Goal: Task Accomplishment & Management: Use online tool/utility

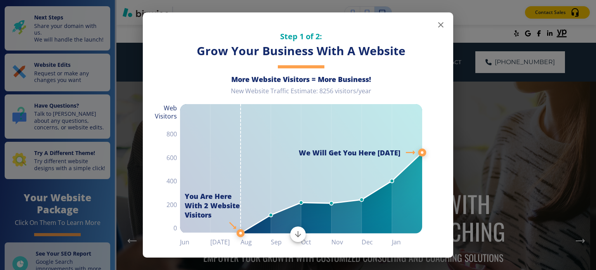
click at [436, 24] on icon "button" at bounding box center [440, 24] width 9 height 9
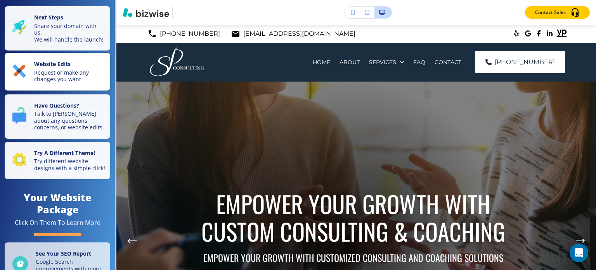
click at [76, 80] on p "Request or make any changes you want" at bounding box center [69, 76] width 71 height 14
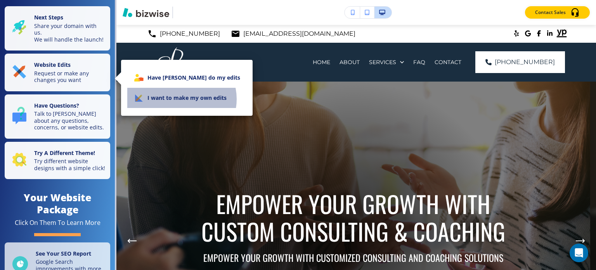
click at [181, 99] on li "I want to make my own edits" at bounding box center [186, 98] width 119 height 20
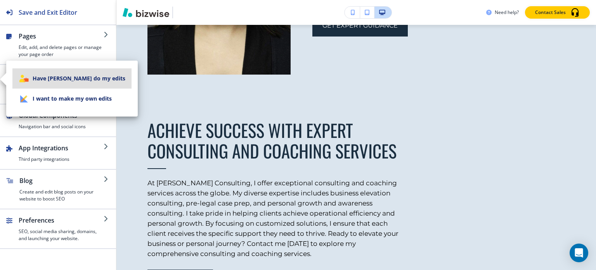
scroll to position [970, 0]
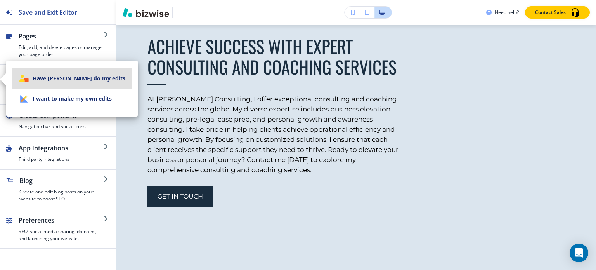
click at [83, 99] on li "I want to make my own edits" at bounding box center [71, 98] width 119 height 20
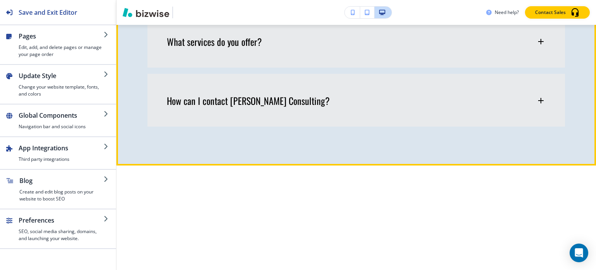
scroll to position [2677, 0]
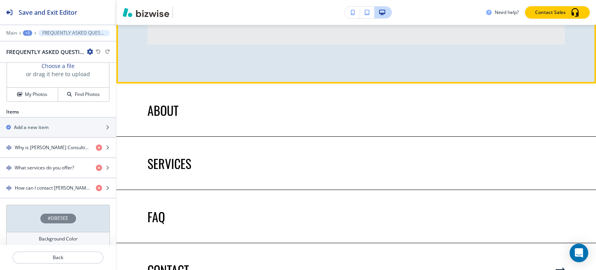
scroll to position [2722, 0]
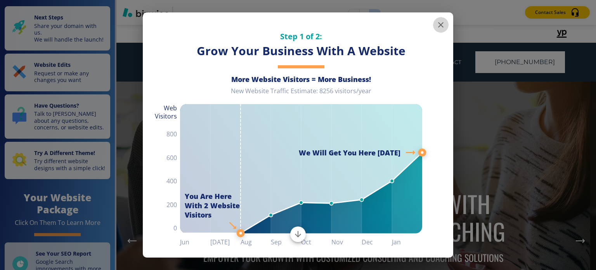
click at [438, 26] on icon "button" at bounding box center [440, 24] width 9 height 9
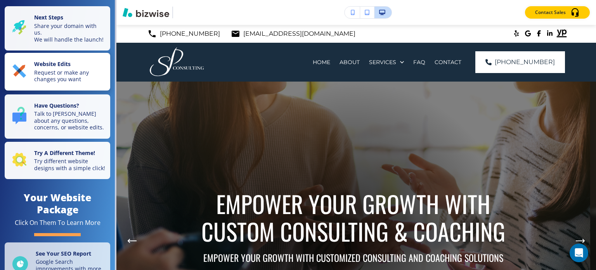
click at [88, 69] on p "Website Edits" at bounding box center [69, 65] width 71 height 9
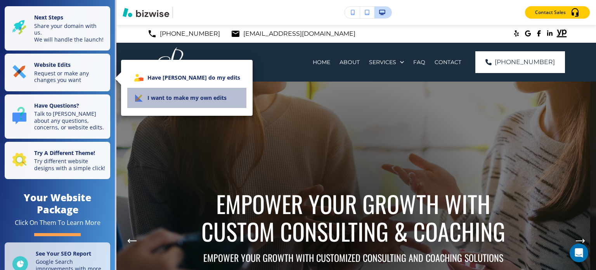
click at [215, 99] on li "I want to make my own edits" at bounding box center [186, 98] width 119 height 20
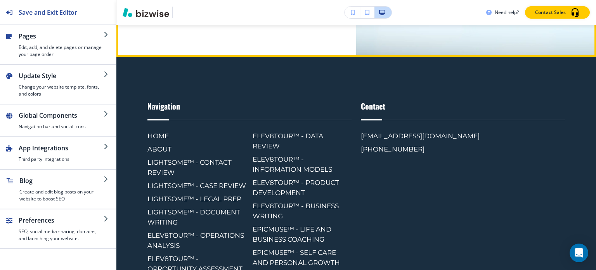
scroll to position [3802, 0]
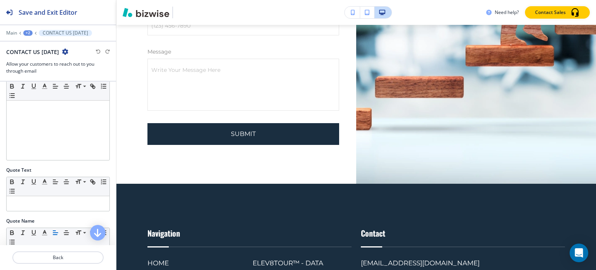
scroll to position [389, 0]
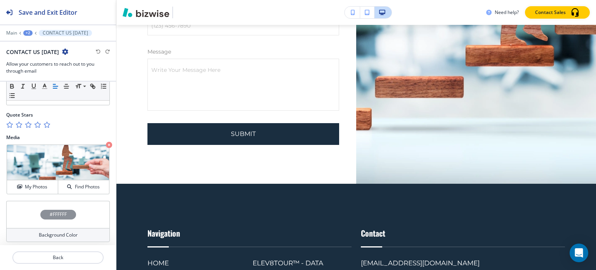
click at [33, 34] on div "Main +2 CONTACT US TODAY" at bounding box center [58, 33] width 104 height 6
click at [28, 32] on div "+2" at bounding box center [27, 32] width 9 height 5
click at [42, 55] on button "HOME" at bounding box center [48, 59] width 50 height 14
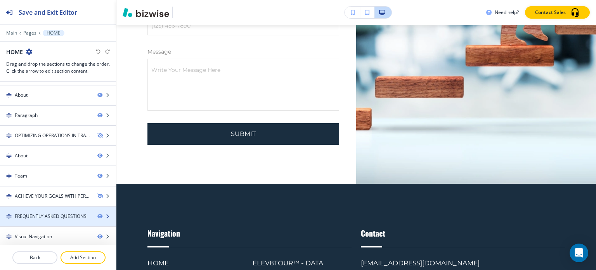
scroll to position [136, 0]
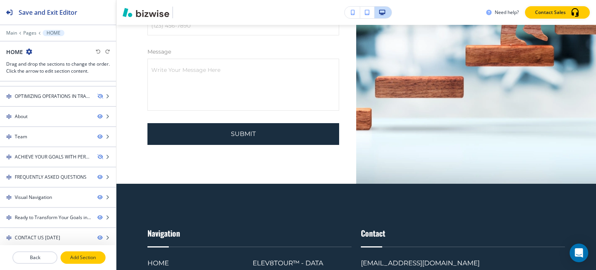
click at [71, 256] on p "Add Section" at bounding box center [82, 257] width 43 height 7
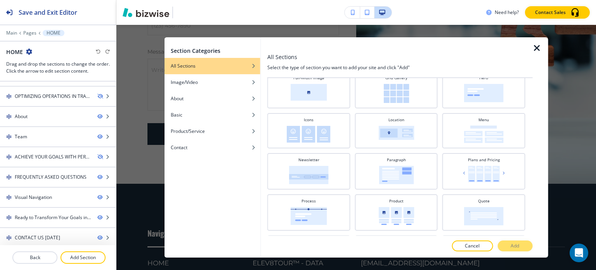
scroll to position [155, 0]
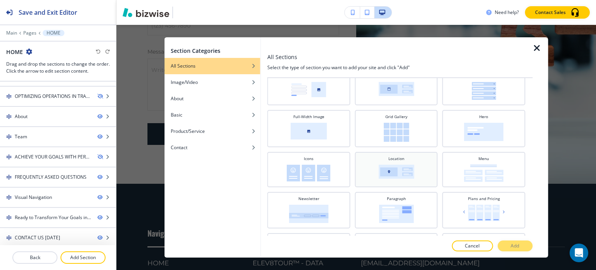
click at [414, 157] on div "Location" at bounding box center [395, 169] width 75 height 26
click at [520, 247] on button "Add" at bounding box center [514, 245] width 35 height 11
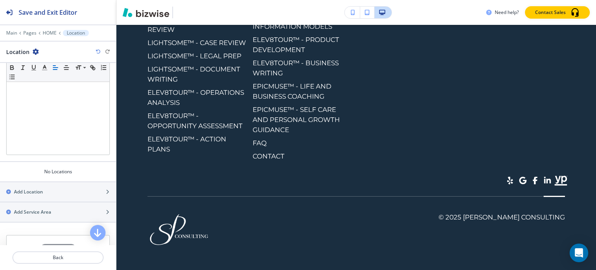
scroll to position [187, 0]
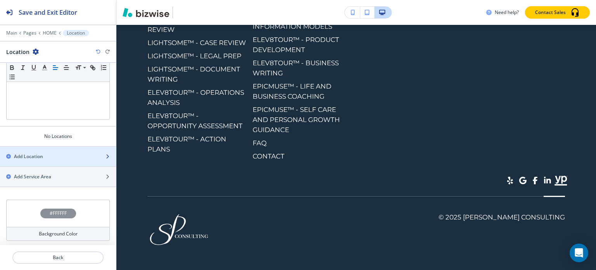
click at [53, 160] on div "button" at bounding box center [58, 163] width 116 height 6
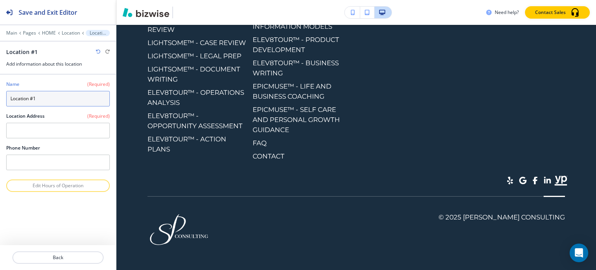
click at [55, 94] on input "Location #1" at bounding box center [58, 99] width 104 height 16
paste input "connect@sumitapradhan.consulting Phone: 615-330-3561 HOME LOCATIONS Aventura, FL"
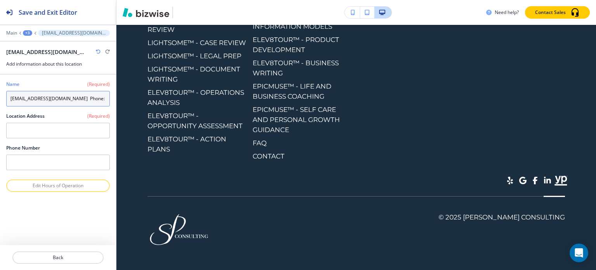
drag, startPoint x: 78, startPoint y: 97, endPoint x: -40, endPoint y: 97, distance: 117.6
click at [0, 0] on html "Save and Exit Editor Main +3 connect@sumitapradhan.consulting Phone: 615-330-35…" at bounding box center [298, 0] width 596 height 0
click at [51, 100] on input "Aventura, [GEOGRAPHIC_DATA]" at bounding box center [58, 99] width 104 height 16
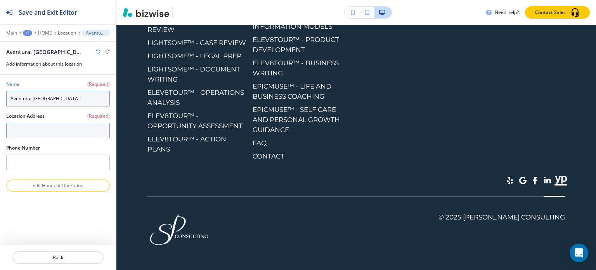
type input "Aventura, [GEOGRAPHIC_DATA]"
click at [37, 130] on textarea at bounding box center [58, 131] width 104 height 16
paste textarea "Aventura, [GEOGRAPHIC_DATA]"
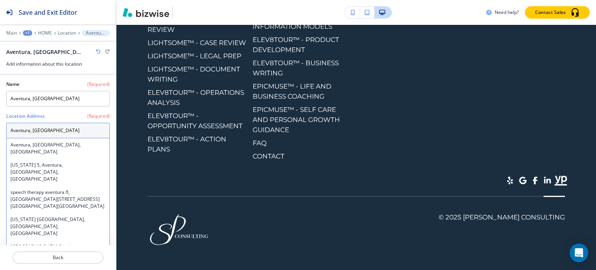
type textarea "Aventura, [GEOGRAPHIC_DATA]"
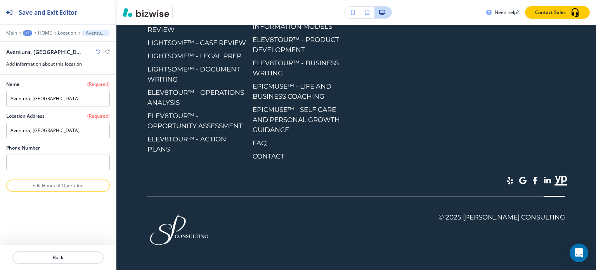
click at [62, 119] on div at bounding box center [58, 120] width 104 height 3
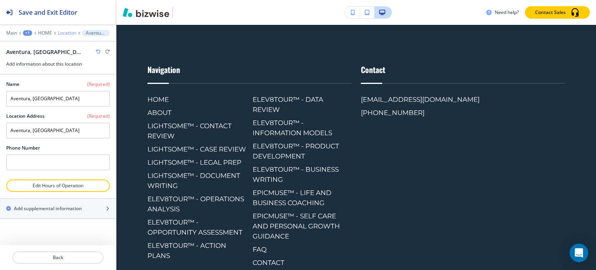
click at [66, 34] on p "Location" at bounding box center [67, 32] width 18 height 5
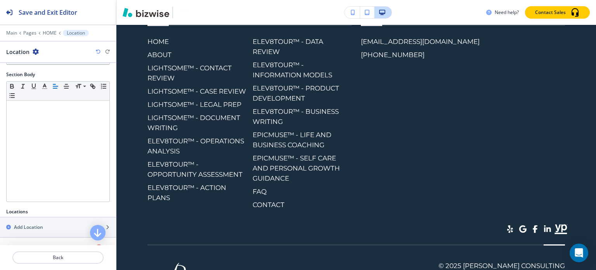
scroll to position [194, 0]
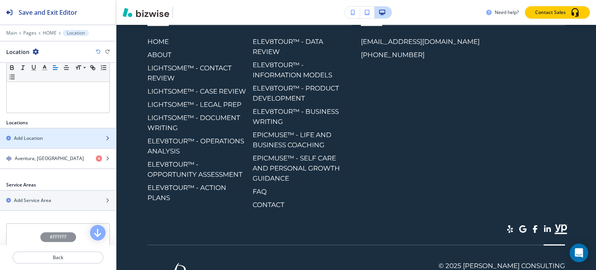
click at [58, 143] on div "button" at bounding box center [58, 145] width 116 height 6
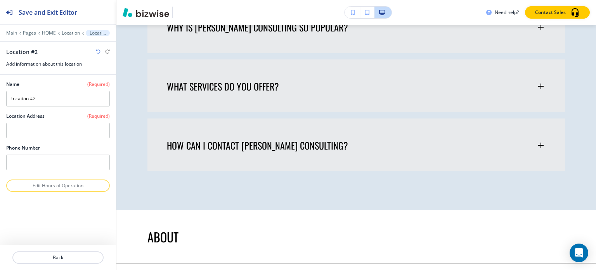
scroll to position [2548, 0]
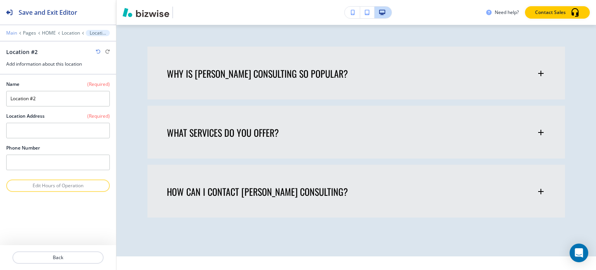
click at [16, 34] on p "Main" at bounding box center [11, 32] width 11 height 5
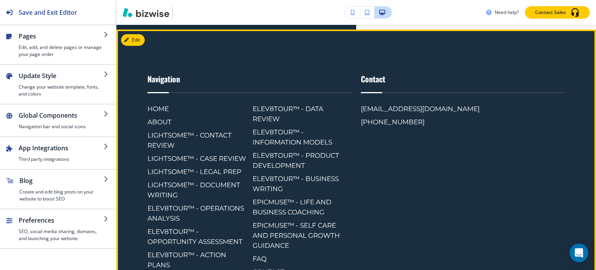
scroll to position [3744, 0]
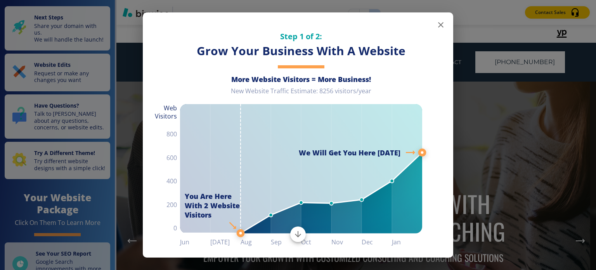
click at [436, 24] on icon "button" at bounding box center [440, 24] width 9 height 9
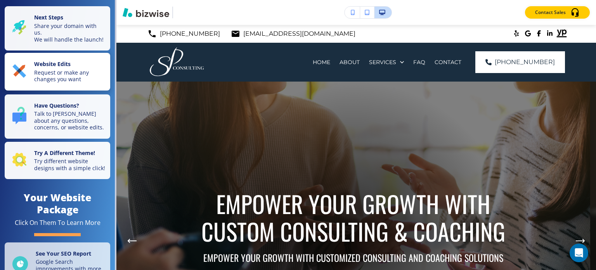
click at [87, 81] on p "Request or make any changes you want" at bounding box center [69, 76] width 71 height 14
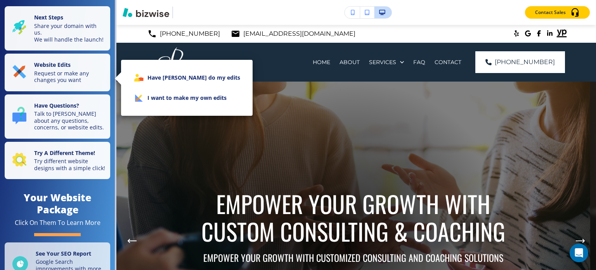
click at [161, 93] on li "I want to make my own edits" at bounding box center [186, 98] width 119 height 20
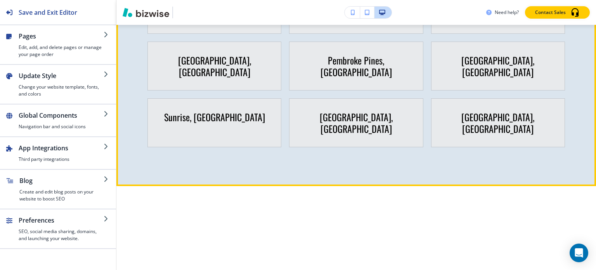
scroll to position [3453, 0]
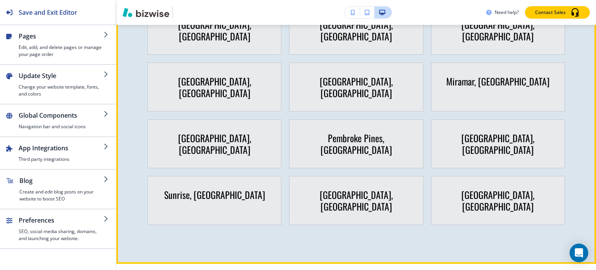
drag, startPoint x: 133, startPoint y: 80, endPoint x: 127, endPoint y: 80, distance: 6.3
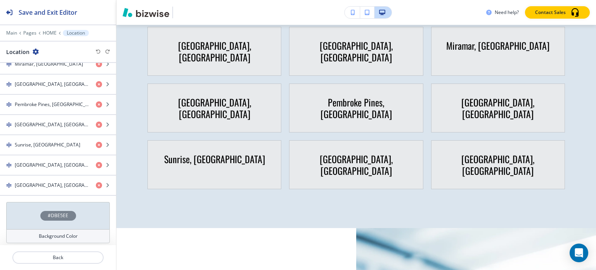
scroll to position [3501, 0]
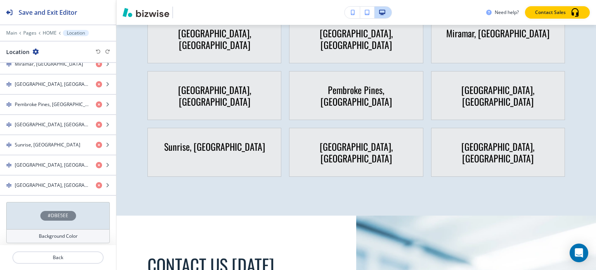
click at [62, 232] on h4 "Background Color" at bounding box center [58, 235] width 39 height 7
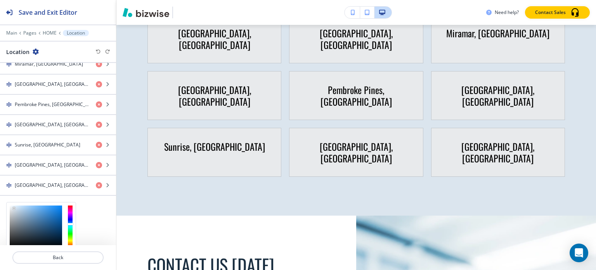
scroll to position [543, 0]
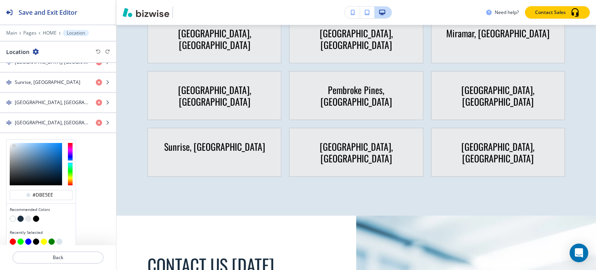
click at [20, 215] on button "button" at bounding box center [20, 218] width 6 height 6
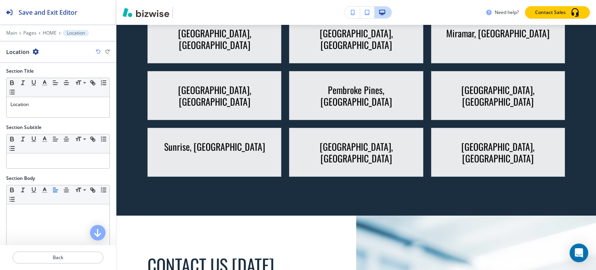
scroll to position [0, 0]
click at [67, 84] on icon "button" at bounding box center [66, 84] width 7 height 7
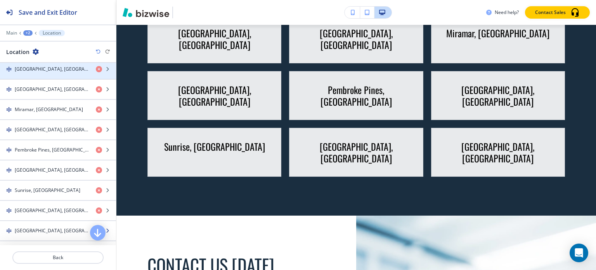
scroll to position [481, 0]
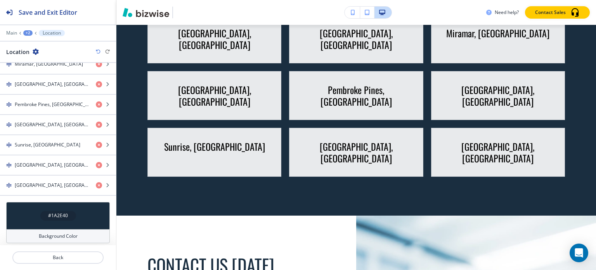
click at [54, 232] on h4 "Background Color" at bounding box center [58, 235] width 39 height 7
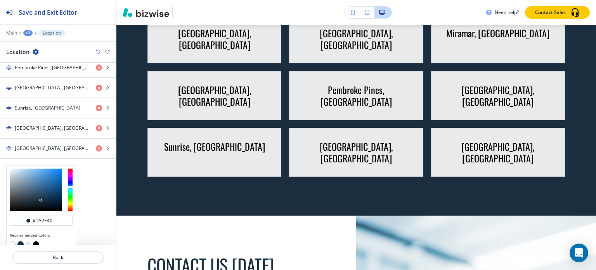
scroll to position [543, 0]
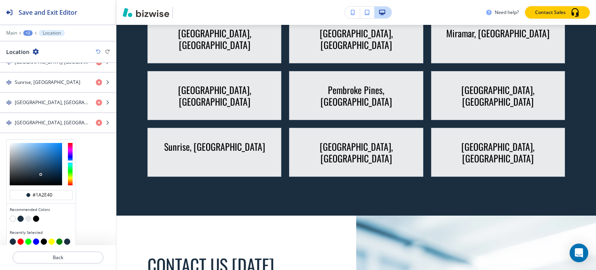
click at [26, 215] on button "button" at bounding box center [28, 218] width 6 height 6
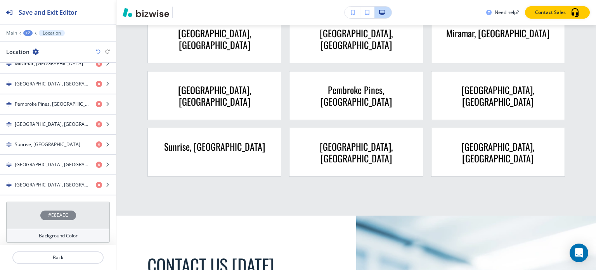
click at [60, 229] on div "Background Color" at bounding box center [58, 236] width 104 height 14
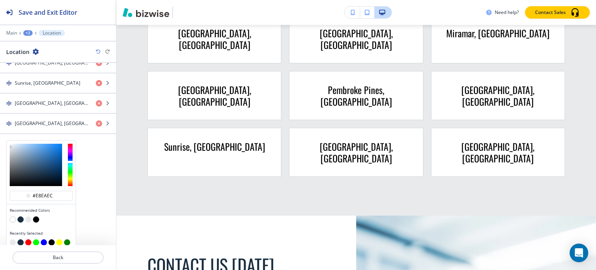
scroll to position [543, 0]
click at [36, 143] on div at bounding box center [36, 164] width 52 height 42
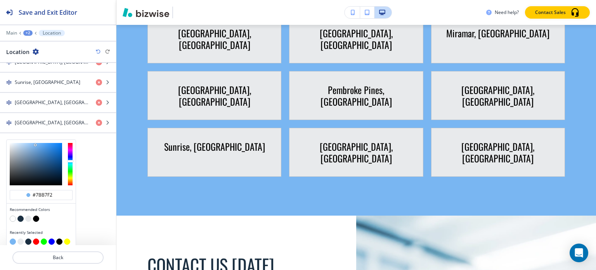
click at [35, 144] on div at bounding box center [36, 145] width 2 height 2
drag, startPoint x: 34, startPoint y: 141, endPoint x: 60, endPoint y: 164, distance: 34.6
click at [59, 164] on div at bounding box center [36, 164] width 52 height 42
type input "#536a82"
drag, startPoint x: 61, startPoint y: 156, endPoint x: 28, endPoint y: 159, distance: 32.3
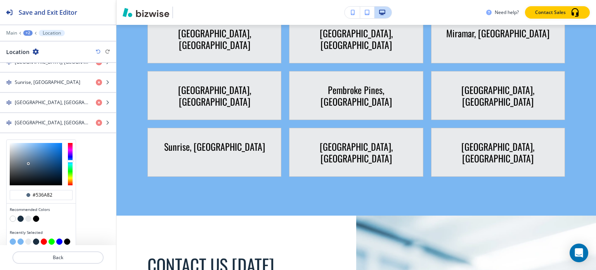
click at [28, 159] on div at bounding box center [36, 164] width 52 height 42
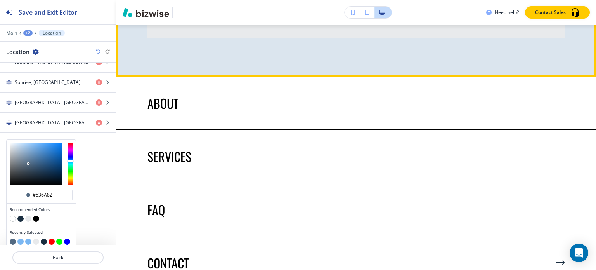
scroll to position [2647, 0]
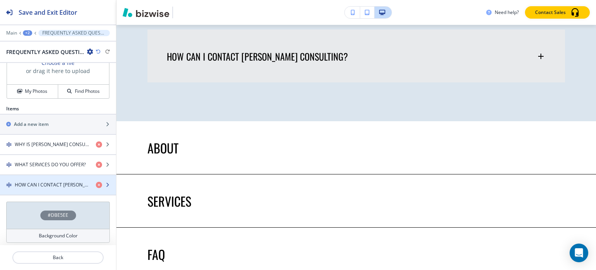
scroll to position [276, 0]
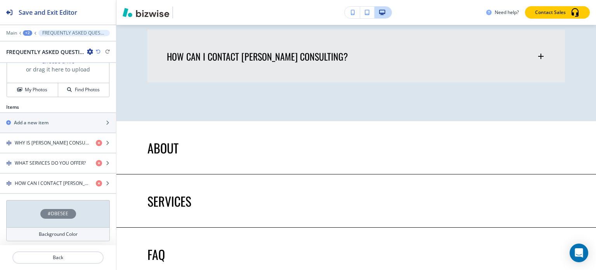
click at [62, 230] on h4 "Background Color" at bounding box center [58, 233] width 39 height 7
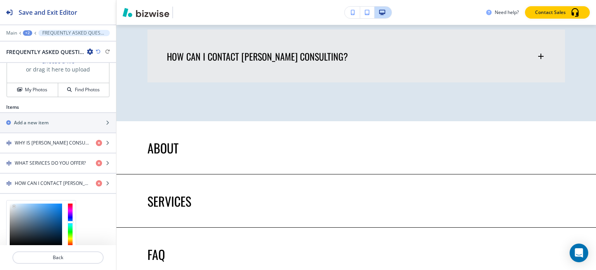
scroll to position [338, 0]
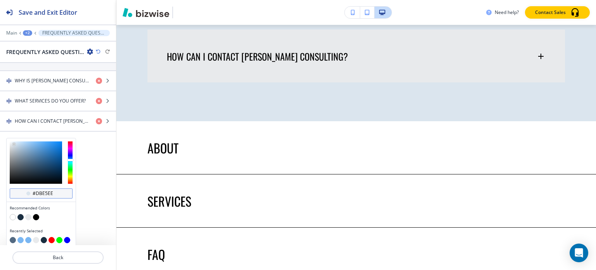
click at [54, 190] on input "#dbe5ee" at bounding box center [45, 193] width 27 height 6
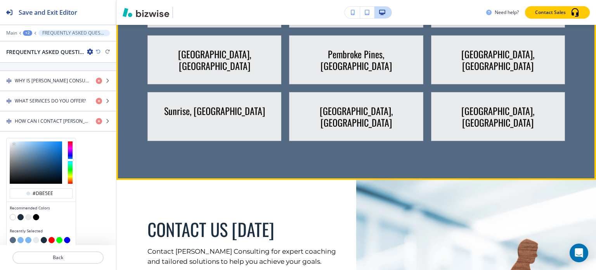
scroll to position [3381, 0]
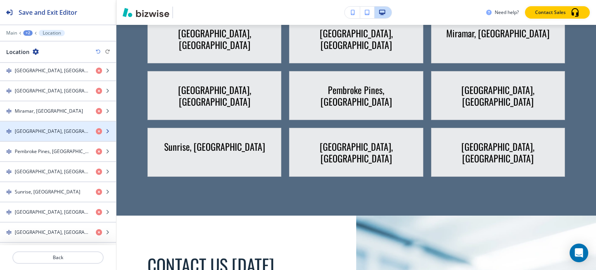
scroll to position [481, 0]
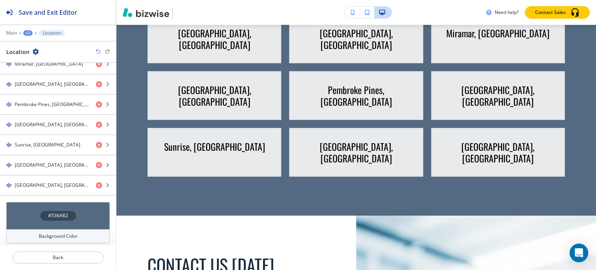
click at [54, 232] on h4 "Background Color" at bounding box center [58, 235] width 39 height 7
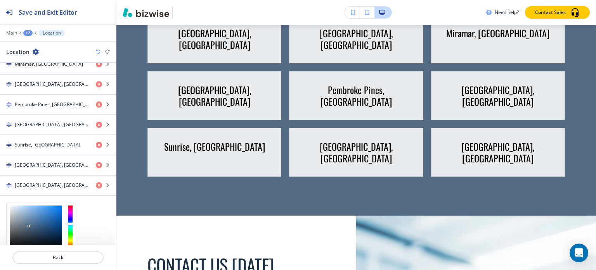
scroll to position [543, 0]
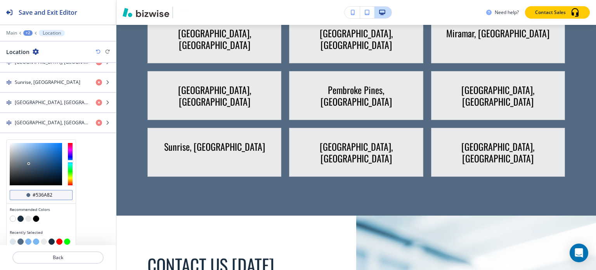
click at [57, 192] on input "#536a82" at bounding box center [45, 195] width 27 height 6
paste input "dbe5ee"
type input "#dbe5ee"
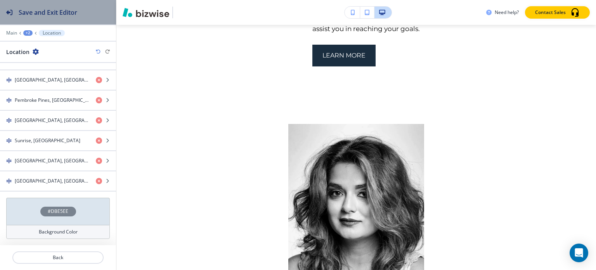
scroll to position [481, 0]
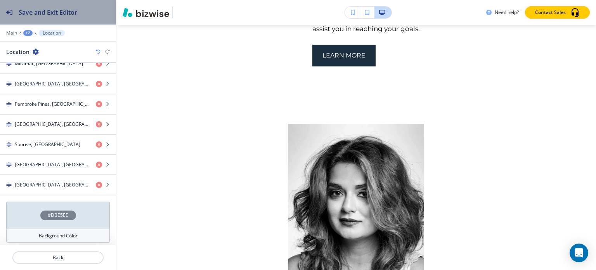
click at [68, 16] on h2 "Save and Exit Editor" at bounding box center [48, 12] width 59 height 9
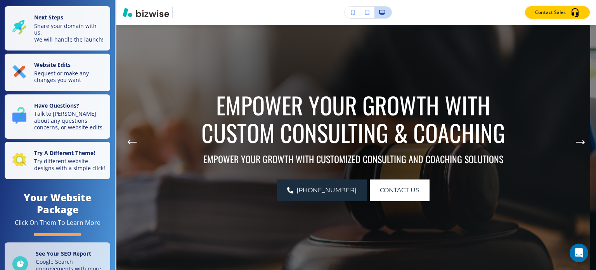
scroll to position [0, 0]
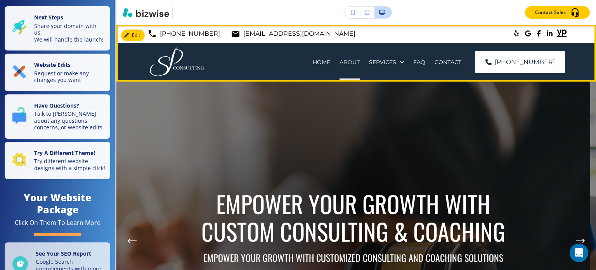
click at [360, 59] on p "ABOUT" at bounding box center [349, 62] width 20 height 8
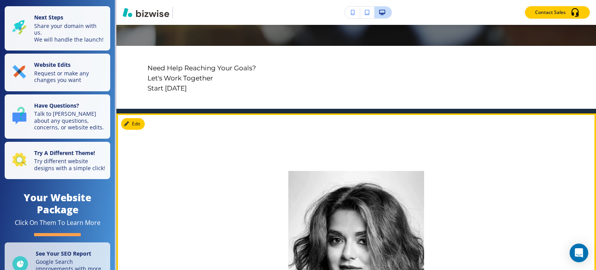
scroll to position [272, 0]
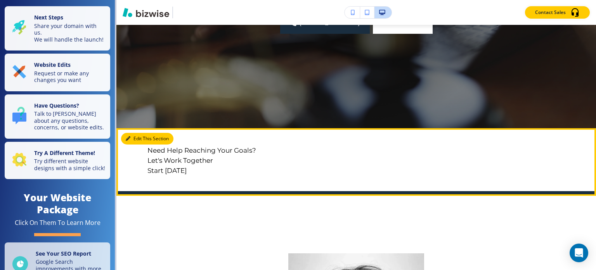
click at [138, 140] on button "Edit This Section" at bounding box center [147, 139] width 52 height 12
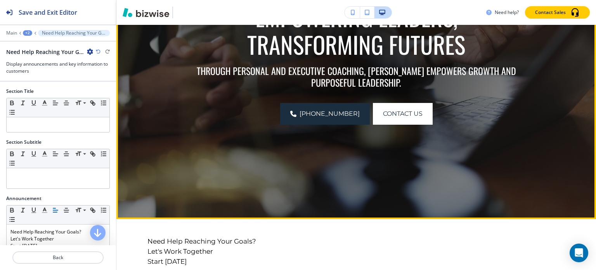
scroll to position [258, 0]
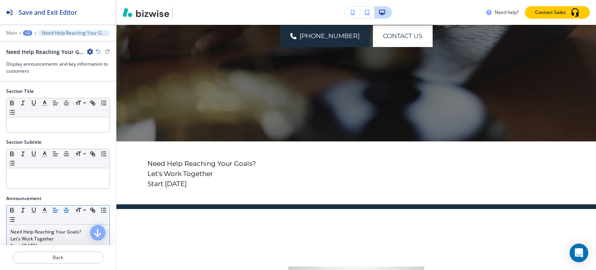
click at [68, 212] on line "button" at bounding box center [66, 212] width 4 height 0
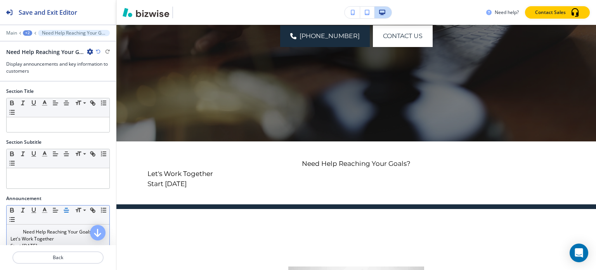
click at [66, 210] on icon "button" at bounding box center [66, 209] width 7 height 7
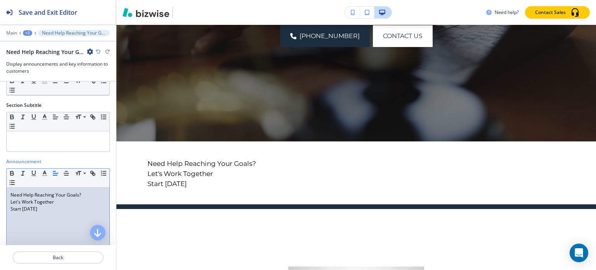
scroll to position [78, 0]
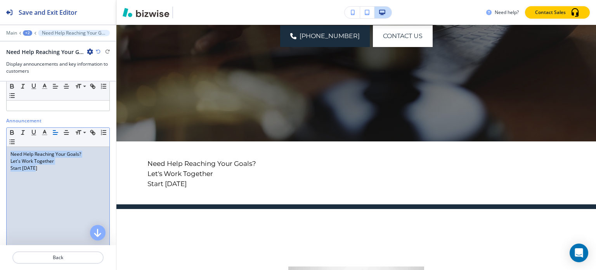
drag, startPoint x: 43, startPoint y: 167, endPoint x: 7, endPoint y: 152, distance: 39.5
click at [7, 152] on div "Need Help Reaching Your Goals? Let's Work Together Start [DATE]" at bounding box center [58, 197] width 103 height 101
click at [65, 132] on icon "button" at bounding box center [66, 132] width 7 height 7
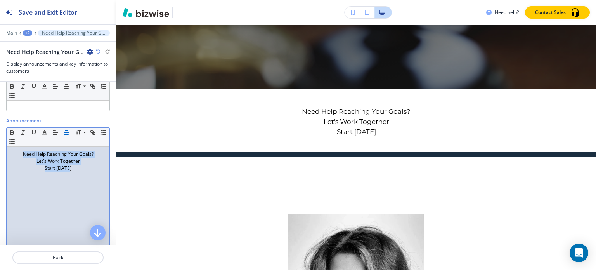
scroll to position [116, 0]
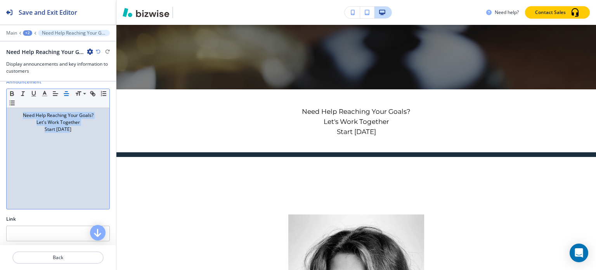
click at [74, 176] on div "Need Help Reaching Your Goals? Let's Work Together Start [DATE]" at bounding box center [58, 158] width 103 height 101
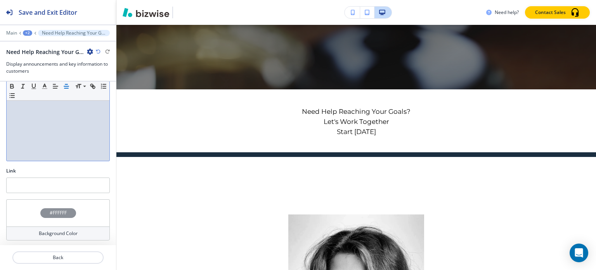
click at [64, 230] on h4 "Background Color" at bounding box center [58, 233] width 39 height 7
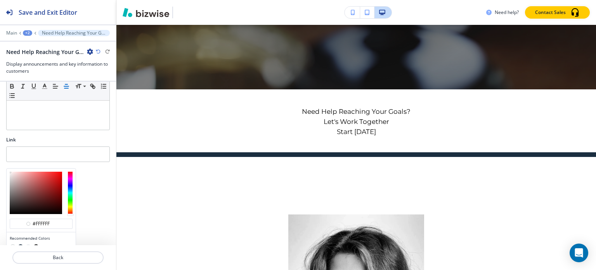
scroll to position [227, 0]
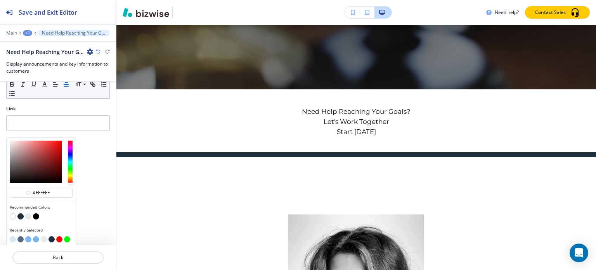
click at [21, 214] on button "button" at bounding box center [20, 216] width 6 height 6
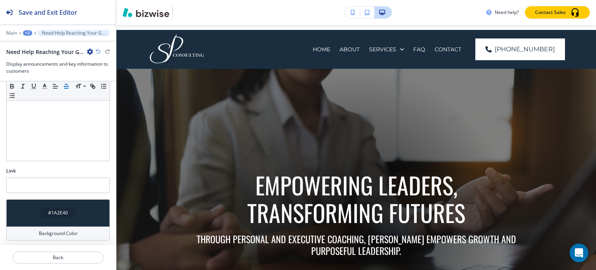
scroll to position [0, 0]
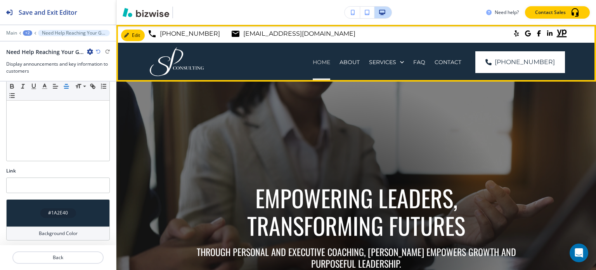
click at [330, 63] on p "HOME" at bounding box center [321, 62] width 17 height 8
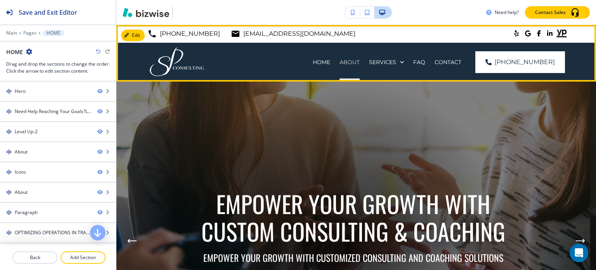
click at [360, 62] on p "ABOUT" at bounding box center [349, 62] width 20 height 8
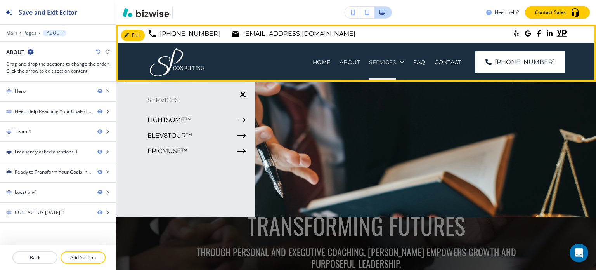
click at [392, 62] on p "SERVICES" at bounding box center [382, 62] width 27 height 8
click at [396, 59] on p "SERVICES" at bounding box center [382, 62] width 27 height 8
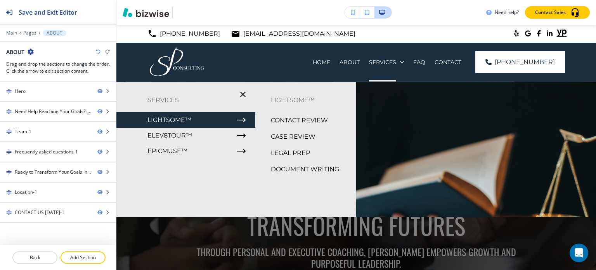
click at [187, 116] on p "LIGHTSOME™" at bounding box center [169, 120] width 44 height 12
click at [294, 119] on p "CONTACT REVIEW" at bounding box center [299, 120] width 57 height 12
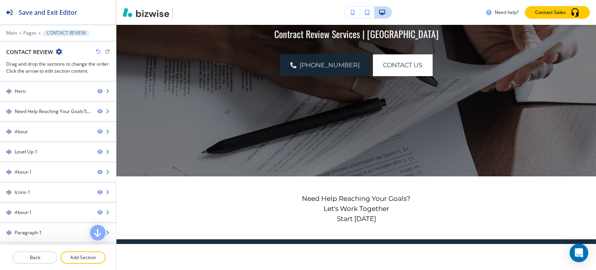
scroll to position [233, 0]
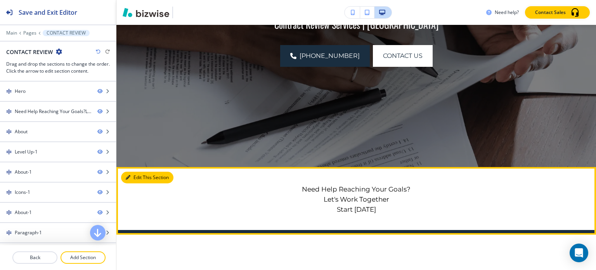
click at [142, 176] on button "Edit This Section" at bounding box center [147, 177] width 52 height 12
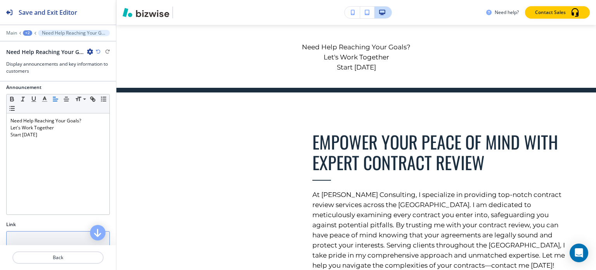
scroll to position [164, 0]
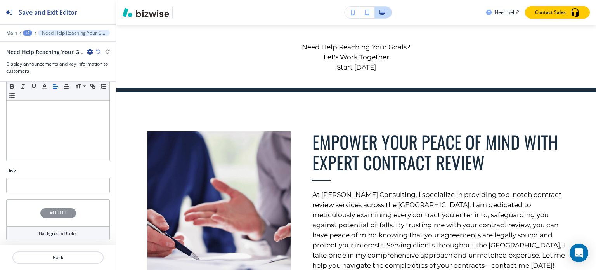
click at [54, 230] on h4 "Background Color" at bounding box center [58, 233] width 39 height 7
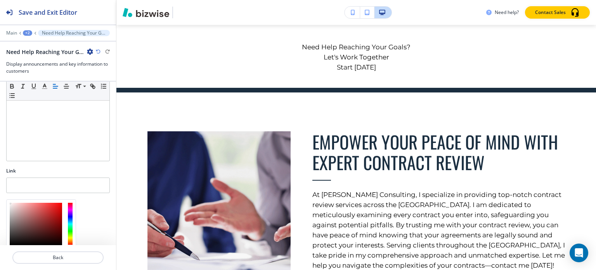
scroll to position [227, 0]
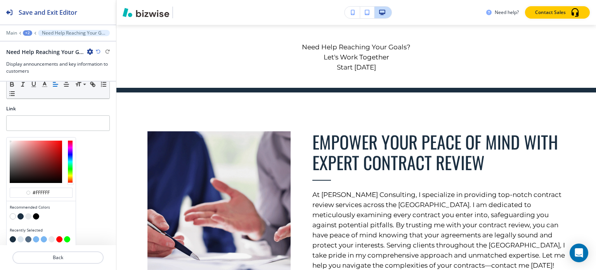
click at [20, 215] on button "button" at bounding box center [20, 216] width 6 height 6
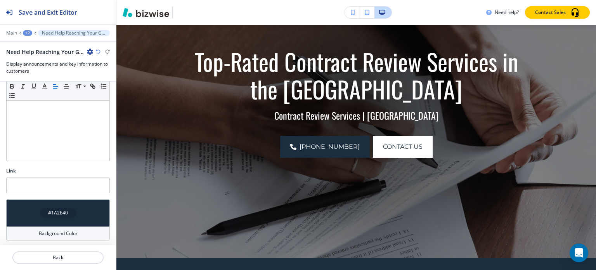
scroll to position [0, 0]
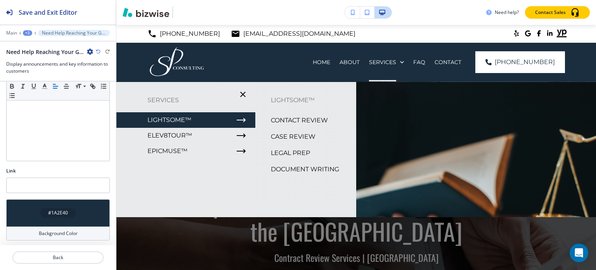
click at [296, 136] on p "CASE REVIEW" at bounding box center [293, 137] width 45 height 12
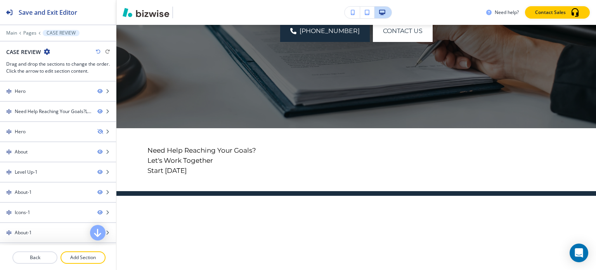
scroll to position [310, 0]
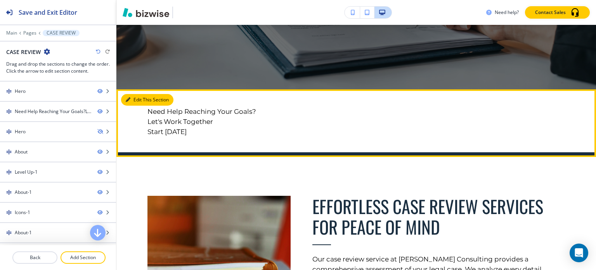
click at [133, 102] on button "Edit This Section" at bounding box center [147, 100] width 52 height 12
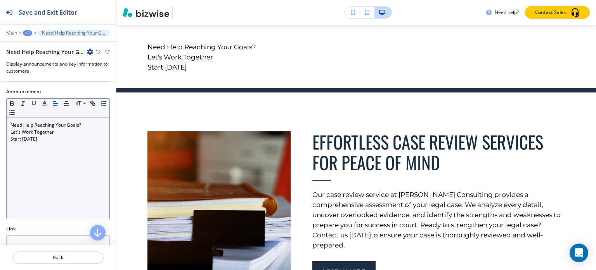
scroll to position [116, 0]
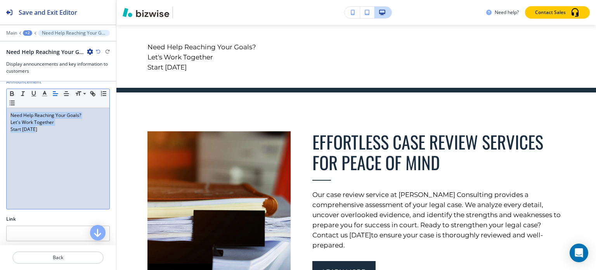
drag, startPoint x: 44, startPoint y: 130, endPoint x: 33, endPoint y: 111, distance: 21.4
click at [2, 114] on div "Announcement Small Normal Large Huge Need Help Reaching Your Goals? Let's Work …" at bounding box center [58, 146] width 116 height 137
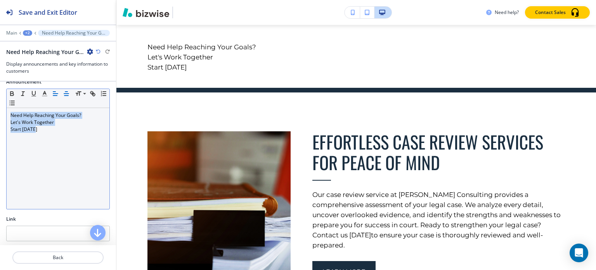
click at [65, 95] on icon "button" at bounding box center [66, 93] width 7 height 7
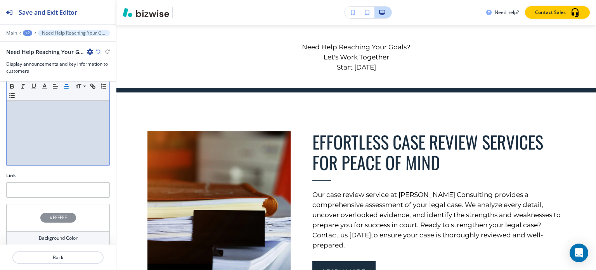
scroll to position [164, 0]
click at [60, 230] on h4 "Background Color" at bounding box center [58, 233] width 39 height 7
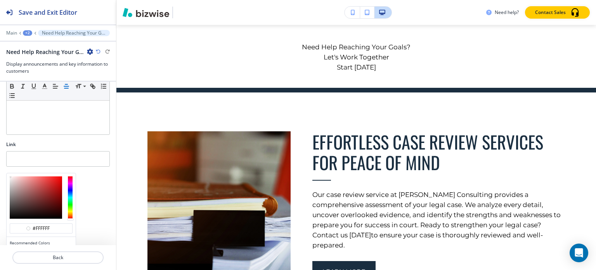
scroll to position [227, 0]
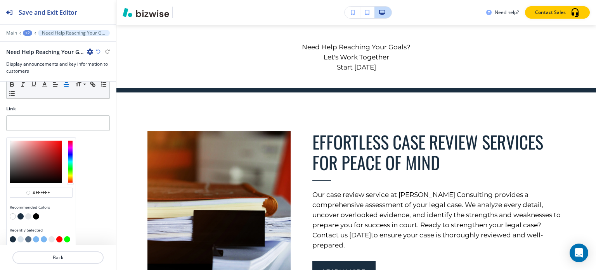
click at [21, 214] on button "button" at bounding box center [20, 216] width 6 height 6
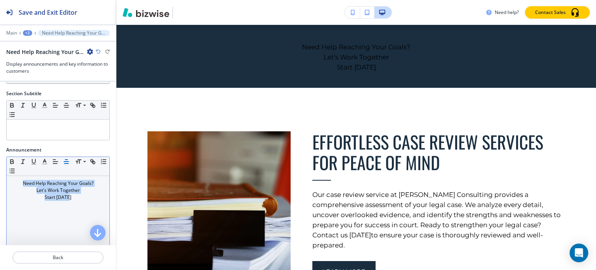
scroll to position [48, 0]
click at [45, 161] on icon "button" at bounding box center [44, 161] width 7 height 7
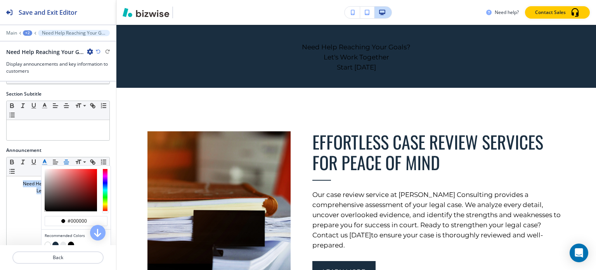
scroll to position [164, 0]
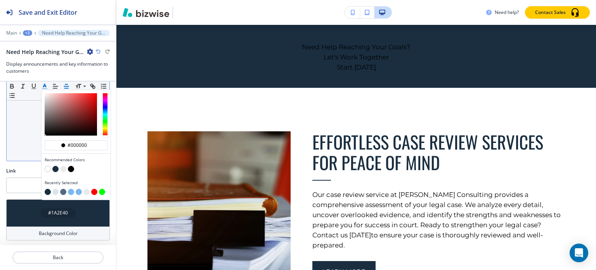
click at [48, 168] on button "button" at bounding box center [48, 169] width 6 height 6
type input "#ffffff"
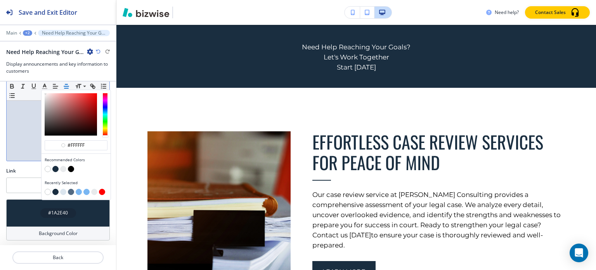
click at [38, 156] on div "Need Help Reaching Your Goals? Let's Work Together Start [DATE]" at bounding box center [58, 110] width 103 height 101
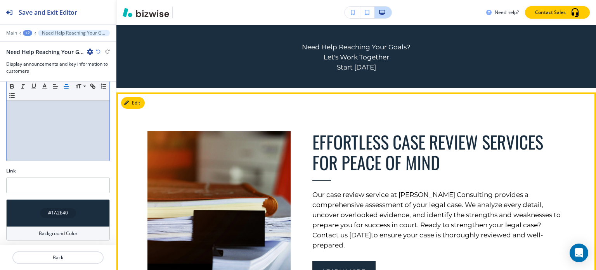
scroll to position [0, 0]
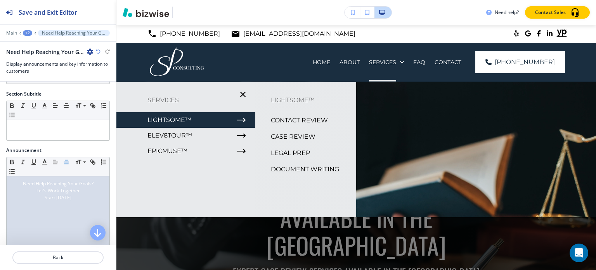
click at [287, 124] on p "CONTACT REVIEW" at bounding box center [299, 120] width 57 height 12
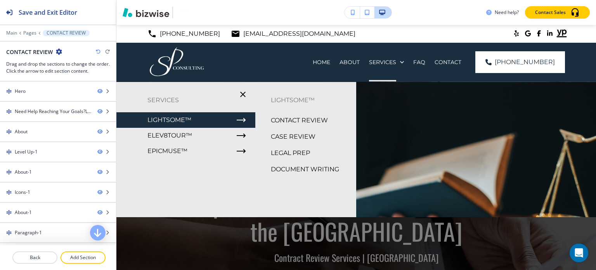
click at [286, 149] on p "LEGAL PREP" at bounding box center [290, 153] width 39 height 12
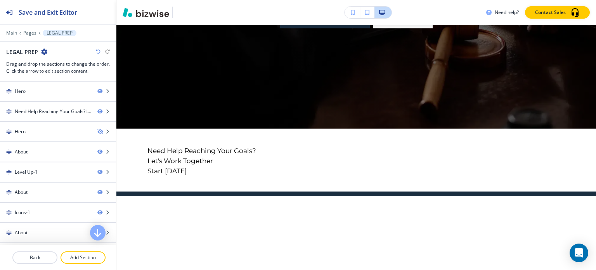
scroll to position [272, 0]
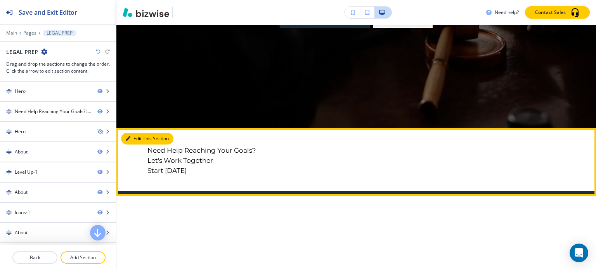
click at [141, 140] on button "Edit This Section" at bounding box center [147, 139] width 52 height 12
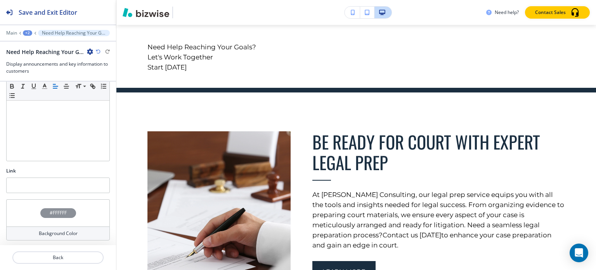
click at [60, 232] on h4 "Background Color" at bounding box center [58, 233] width 39 height 7
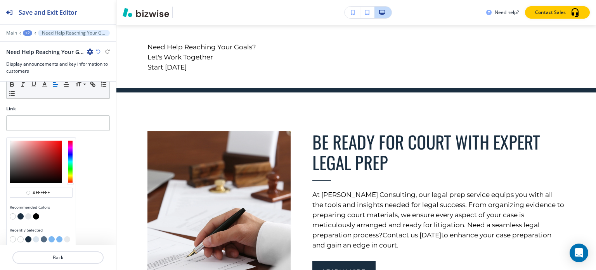
click at [18, 213] on button "button" at bounding box center [20, 216] width 6 height 6
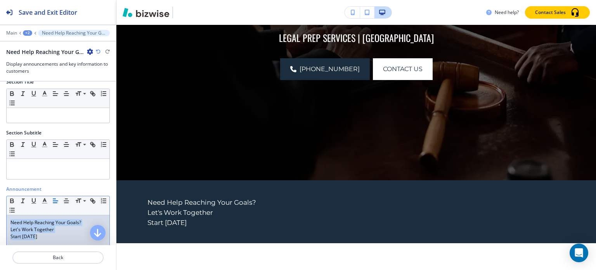
drag, startPoint x: 39, startPoint y: 237, endPoint x: 5, endPoint y: 214, distance: 41.3
click at [5, 214] on div "Announcement Small Normal Large Huge Need Help Reaching Your Goals? Let's Work …" at bounding box center [58, 253] width 116 height 137
click at [63, 197] on icon "button" at bounding box center [66, 200] width 7 height 7
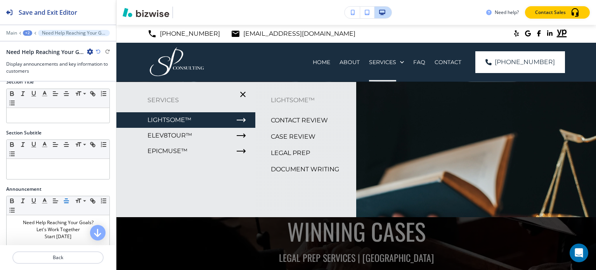
click at [289, 135] on p "CASE REVIEW" at bounding box center [293, 137] width 45 height 12
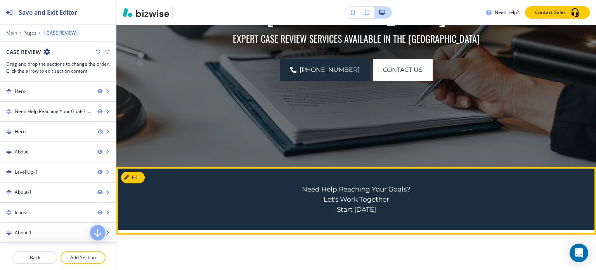
click at [133, 170] on div "Need Help Reaching Your Goals? Let's Work Together Start [DATE]" at bounding box center [356, 198] width 480 height 63
click at [134, 173] on button "Edit This Section" at bounding box center [147, 177] width 52 height 12
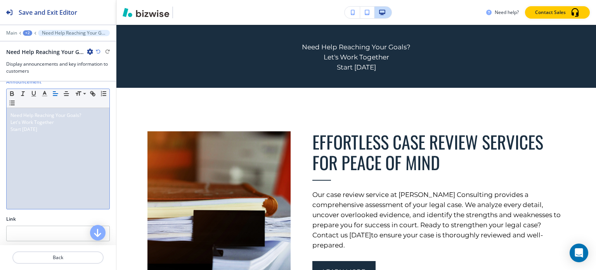
drag, startPoint x: 54, startPoint y: 130, endPoint x: 43, endPoint y: 140, distance: 14.5
click at [45, 138] on div "Need Help Reaching Your Goals? Let's Work Together Start [DATE]" at bounding box center [58, 158] width 103 height 101
drag, startPoint x: 42, startPoint y: 132, endPoint x: 3, endPoint y: 112, distance: 42.7
click at [3, 112] on div "Announcement Small Normal Large Huge Need Help Reaching Your Goals? Let's Work …" at bounding box center [58, 146] width 116 height 137
copy div "Need Help Reaching Your Goals? Let's Work Together Start [DATE]"
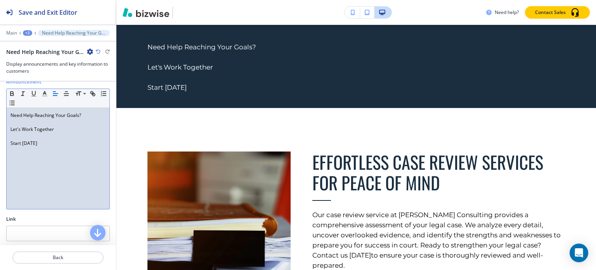
click at [14, 133] on p at bounding box center [57, 136] width 95 height 7
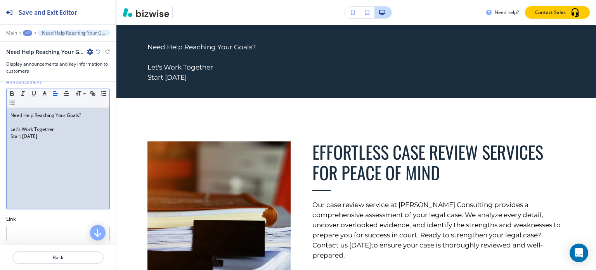
click at [16, 119] on p at bounding box center [57, 122] width 95 height 7
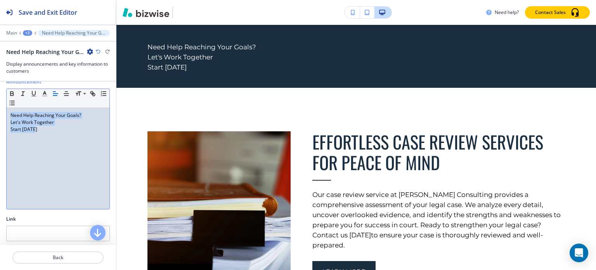
drag, startPoint x: 56, startPoint y: 134, endPoint x: 4, endPoint y: 116, distance: 54.9
click at [4, 116] on div "Announcement Small Normal Large Huge Need Help Reaching Your Goals? Let's Work …" at bounding box center [58, 146] width 116 height 137
click at [67, 93] on icon "button" at bounding box center [66, 93] width 7 height 7
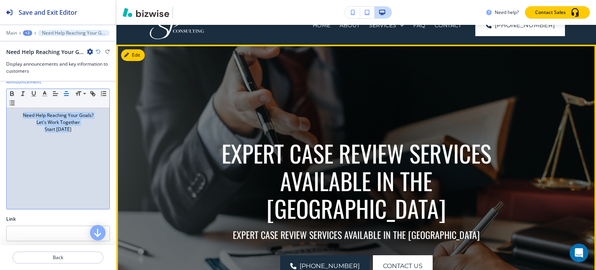
scroll to position [0, 0]
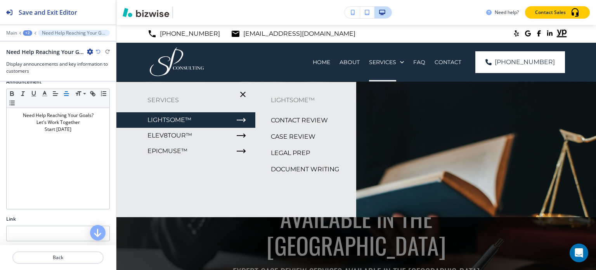
click at [294, 167] on p "DOCUMENT WRITING" at bounding box center [305, 169] width 68 height 12
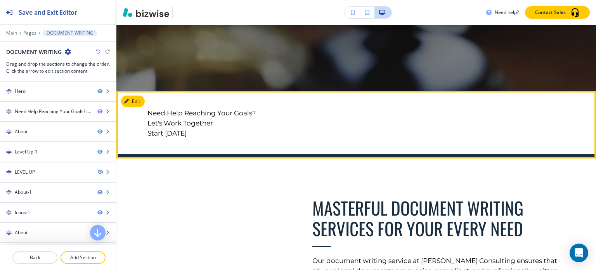
scroll to position [310, 0]
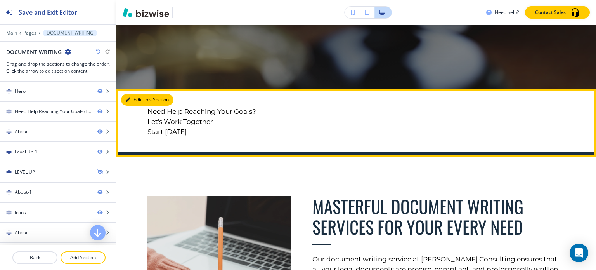
click at [132, 99] on button "Edit This Section" at bounding box center [147, 100] width 52 height 12
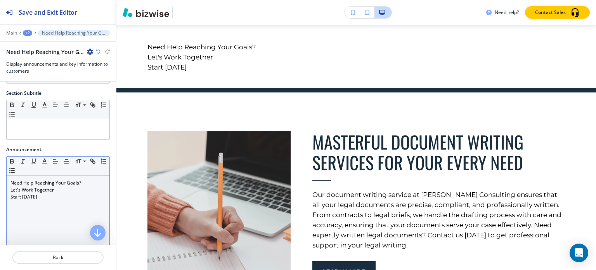
scroll to position [48, 0]
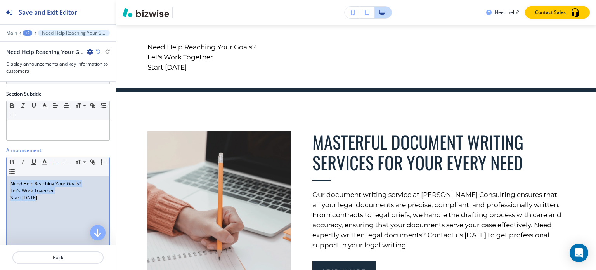
drag, startPoint x: 37, startPoint y: 198, endPoint x: 3, endPoint y: 183, distance: 36.6
click at [3, 183] on div "Announcement Small Normal Large Huge Need Help Reaching Your Goals? Let's Work …" at bounding box center [58, 215] width 116 height 137
click at [65, 159] on icon "button" at bounding box center [66, 161] width 7 height 7
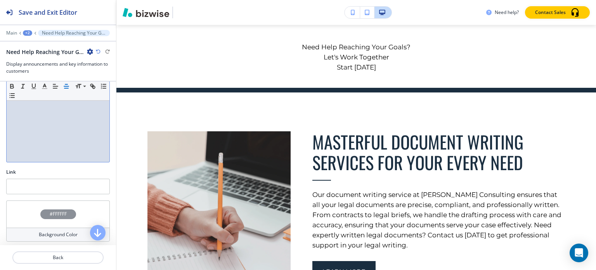
scroll to position [164, 0]
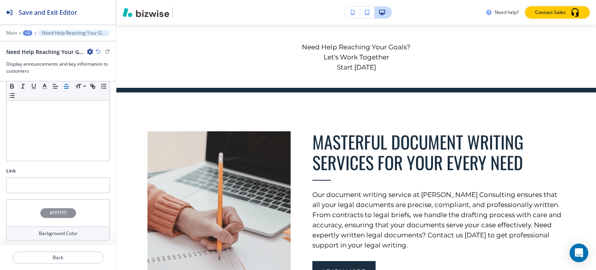
click at [50, 230] on h4 "Background Color" at bounding box center [58, 233] width 39 height 7
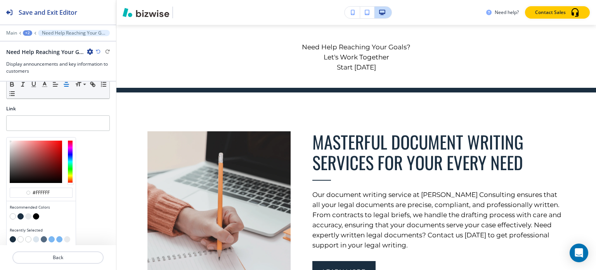
click at [19, 213] on button "button" at bounding box center [20, 216] width 6 height 6
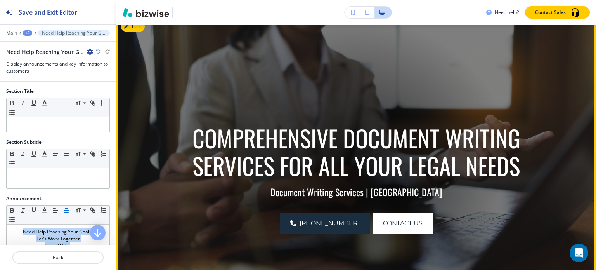
scroll to position [26, 0]
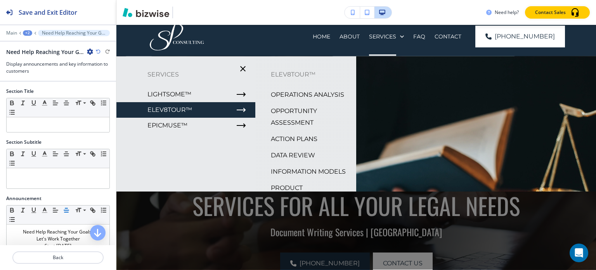
click at [288, 97] on p "OPERATIONS ANALYSIS" at bounding box center [307, 95] width 73 height 12
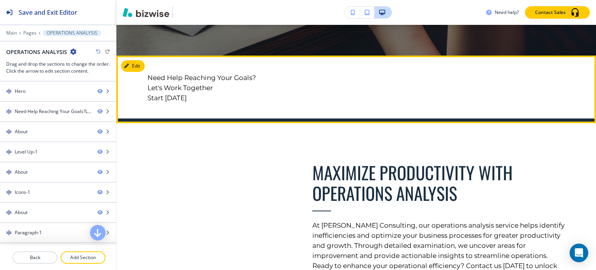
scroll to position [349, 0]
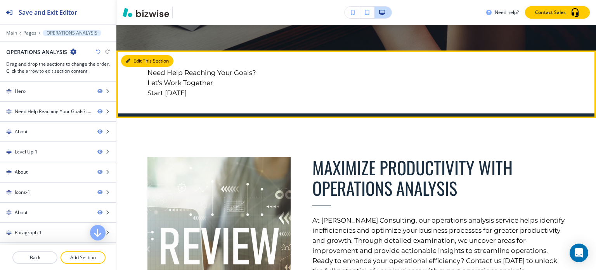
click at [132, 61] on button "Edit This Section" at bounding box center [147, 61] width 52 height 12
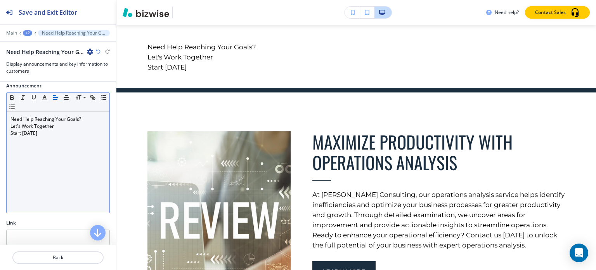
scroll to position [48, 0]
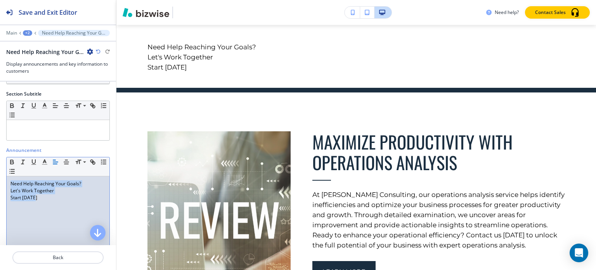
drag, startPoint x: 40, startPoint y: 200, endPoint x: 8, endPoint y: 179, distance: 38.7
click at [5, 182] on div "Announcement Small Normal Large Huge Need Help Reaching Your Goals? Let's Work …" at bounding box center [58, 215] width 116 height 137
click at [65, 160] on line "button" at bounding box center [66, 160] width 2 height 0
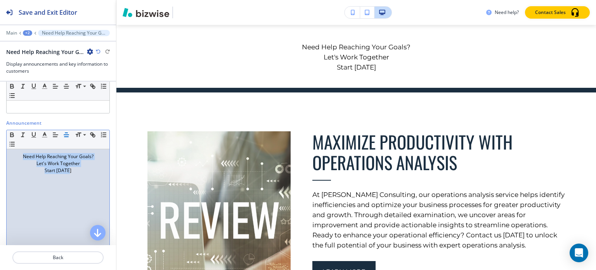
scroll to position [164, 0]
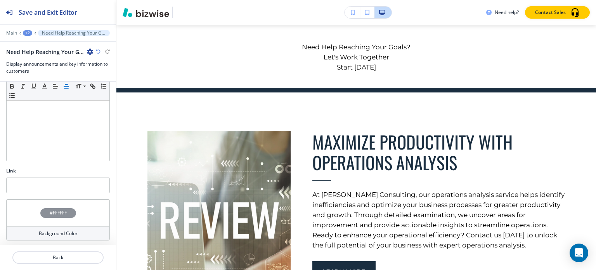
click at [38, 227] on div "Background Color" at bounding box center [58, 233] width 104 height 14
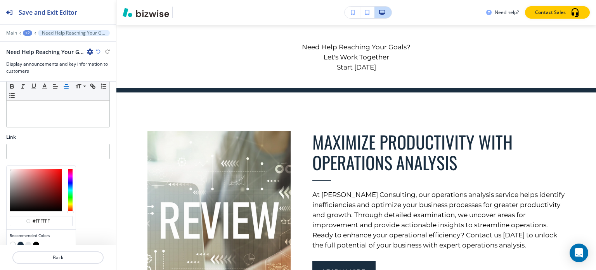
scroll to position [227, 0]
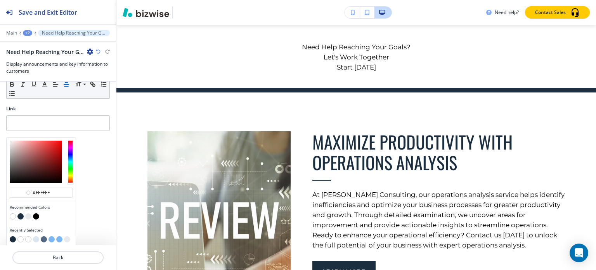
click at [21, 213] on button "button" at bounding box center [20, 216] width 6 height 6
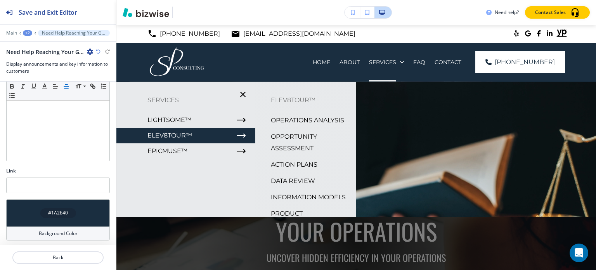
click at [286, 148] on p "OPPORTUNITY ASSESSMENT" at bounding box center [310, 142] width 79 height 23
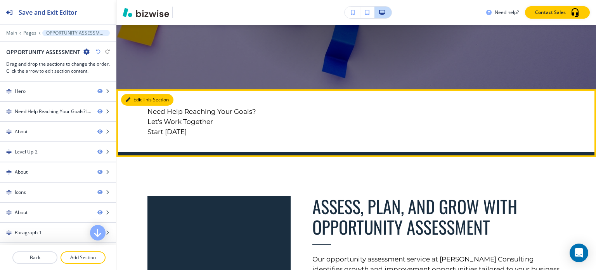
click at [137, 104] on button "Edit This Section" at bounding box center [147, 100] width 52 height 12
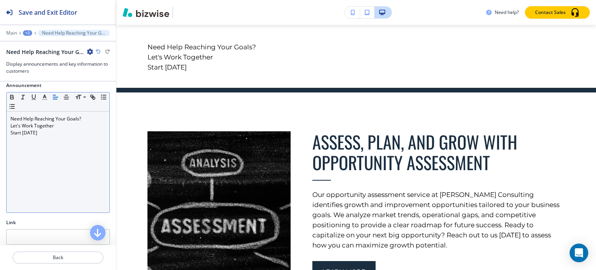
scroll to position [116, 0]
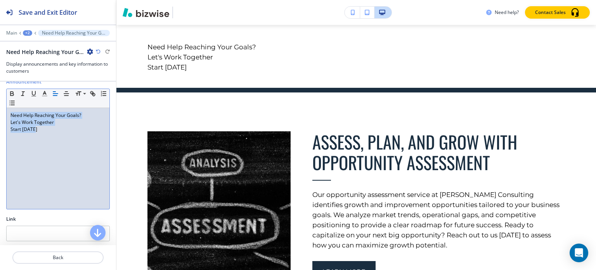
drag, startPoint x: 51, startPoint y: 138, endPoint x: 3, endPoint y: 110, distance: 55.6
click at [3, 110] on div "Announcement Small Normal Large Huge Need Help Reaching Your Goals? Let's Work …" at bounding box center [58, 146] width 116 height 137
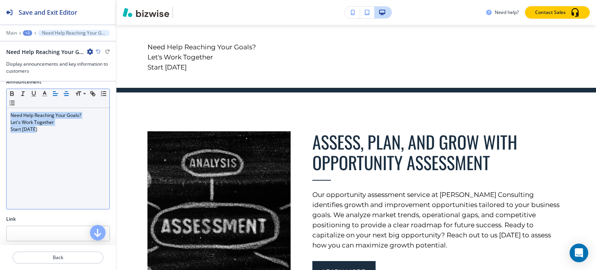
click at [67, 95] on icon "button" at bounding box center [66, 93] width 7 height 7
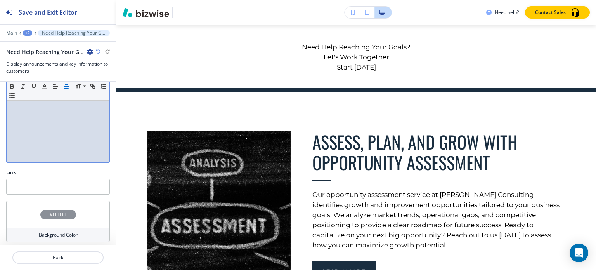
scroll to position [164, 0]
click at [47, 233] on h4 "Background Color" at bounding box center [58, 233] width 39 height 7
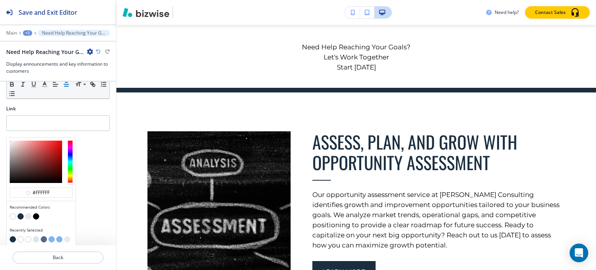
click at [21, 213] on button "button" at bounding box center [20, 216] width 6 height 6
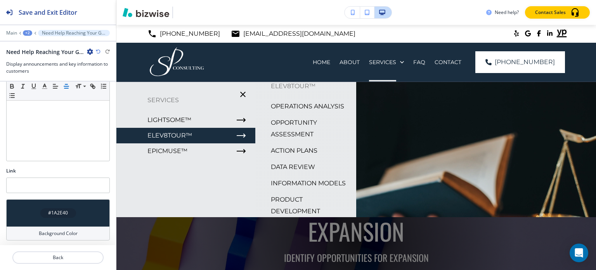
scroll to position [39, 0]
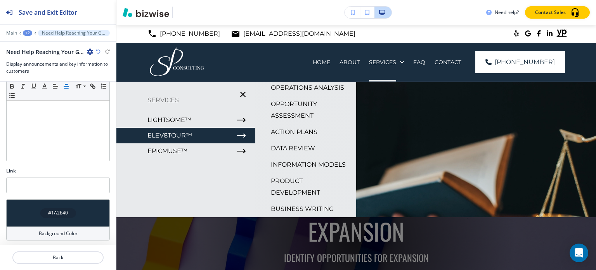
click at [294, 136] on p "ACTION PLANS" at bounding box center [294, 132] width 47 height 12
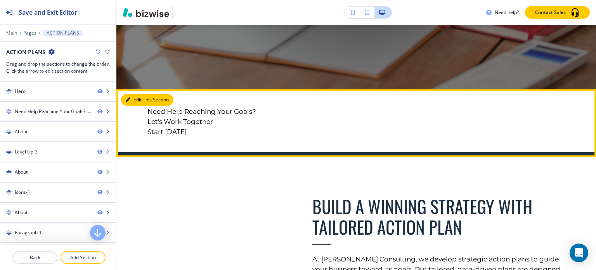
click at [139, 101] on button "Edit This Section" at bounding box center [147, 100] width 52 height 12
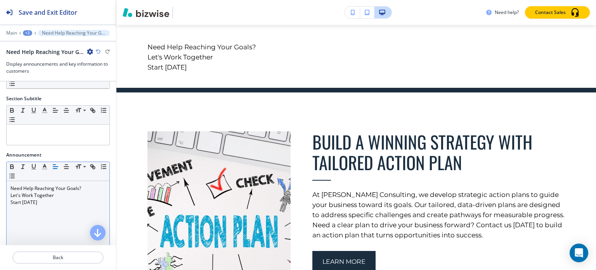
scroll to position [78, 0]
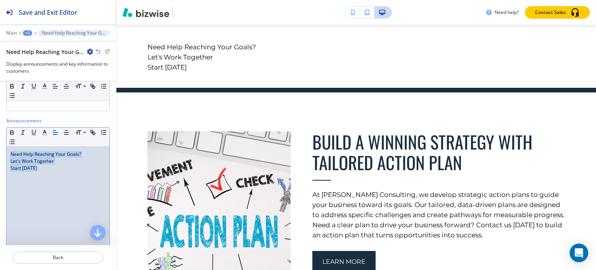
drag, startPoint x: 40, startPoint y: 168, endPoint x: 1, endPoint y: 152, distance: 42.1
click at [1, 152] on div "Announcement Small Normal Large Huge Need Help Reaching Your Goals? Let's Work …" at bounding box center [58, 185] width 116 height 137
click at [64, 131] on icon "button" at bounding box center [66, 132] width 7 height 7
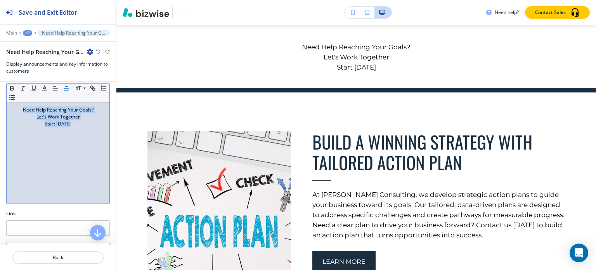
scroll to position [164, 0]
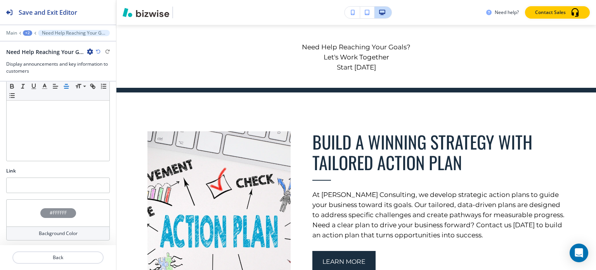
click at [43, 234] on h4 "Background Color" at bounding box center [58, 233] width 39 height 7
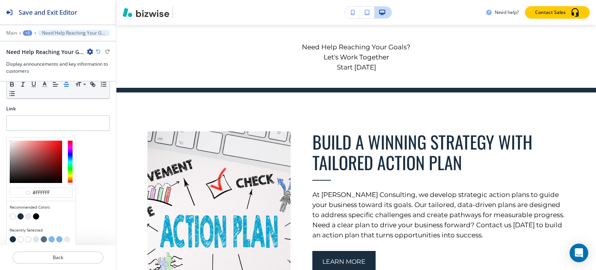
click at [19, 214] on button "button" at bounding box center [20, 216] width 6 height 6
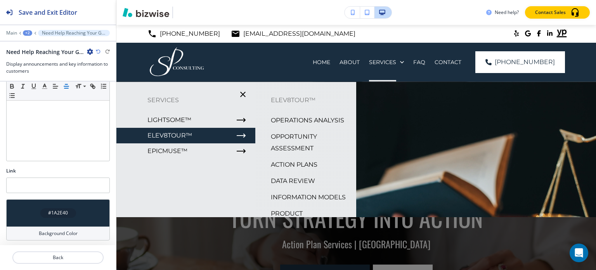
click at [293, 154] on p "OPPORTUNITY ASSESSMENT" at bounding box center [310, 142] width 79 height 23
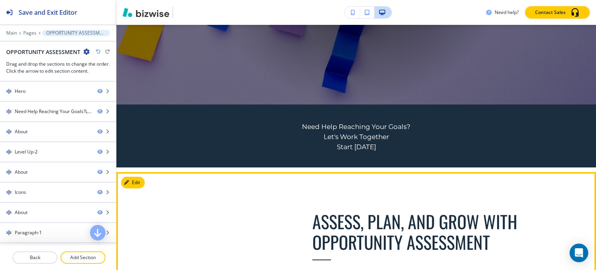
scroll to position [310, 0]
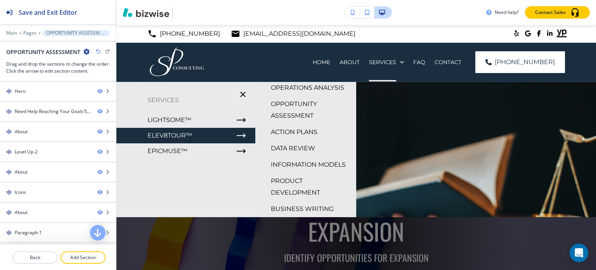
click at [295, 142] on p "DATA REVIEW" at bounding box center [293, 148] width 44 height 12
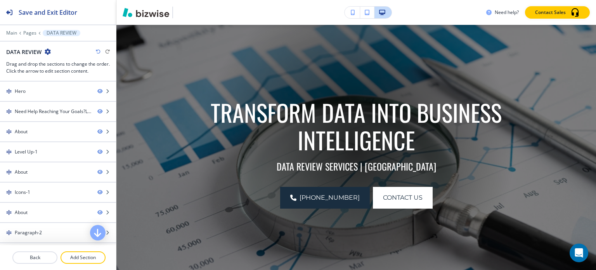
scroll to position [233, 0]
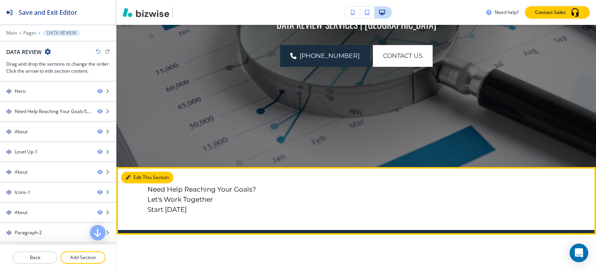
click at [127, 174] on button "Edit This Section" at bounding box center [147, 177] width 52 height 12
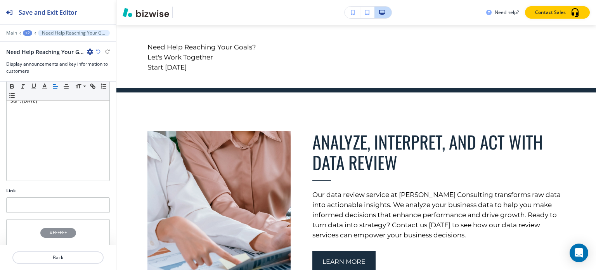
scroll to position [164, 0]
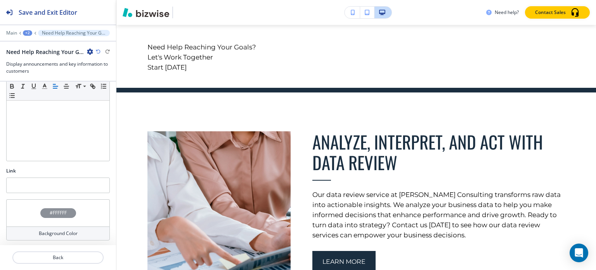
click at [47, 234] on h4 "Background Color" at bounding box center [58, 233] width 39 height 7
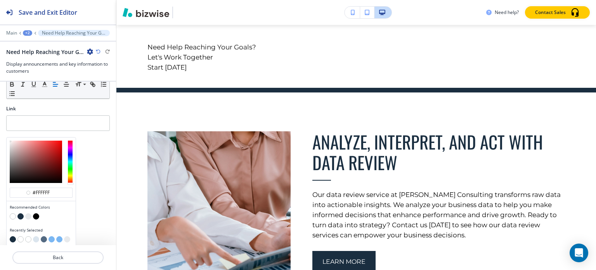
click at [19, 214] on button "button" at bounding box center [20, 216] width 6 height 6
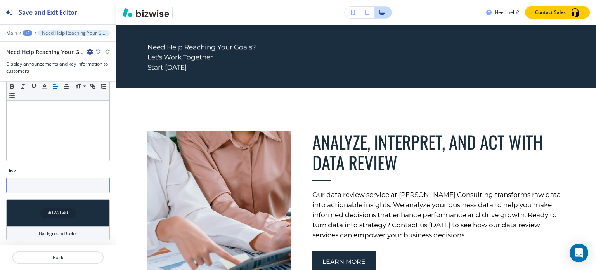
scroll to position [44, 0]
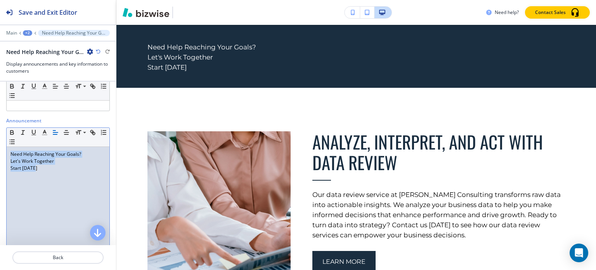
drag, startPoint x: 38, startPoint y: 166, endPoint x: 3, endPoint y: 153, distance: 37.1
click at [3, 153] on div "Announcement Small Normal Large Huge Need Help Reaching Your Goals? Let's Work …" at bounding box center [58, 185] width 116 height 137
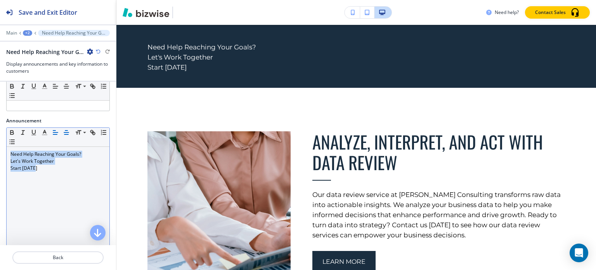
click at [61, 130] on button "button" at bounding box center [66, 132] width 11 height 9
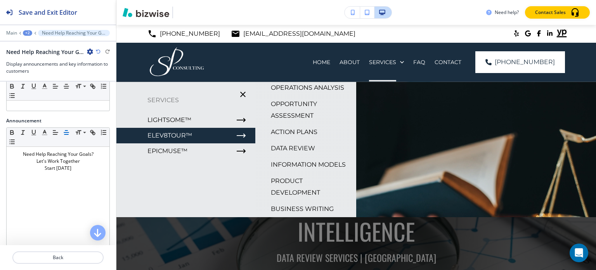
click at [289, 159] on p "INFORMATION MODELS" at bounding box center [308, 165] width 75 height 12
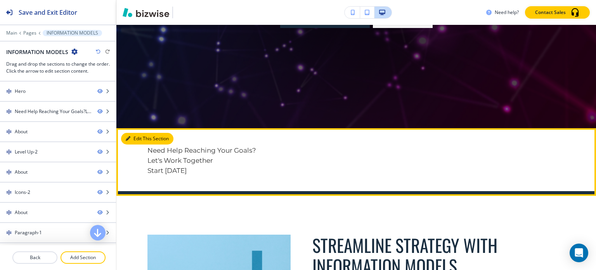
click at [140, 141] on button "Edit This Section" at bounding box center [147, 139] width 52 height 12
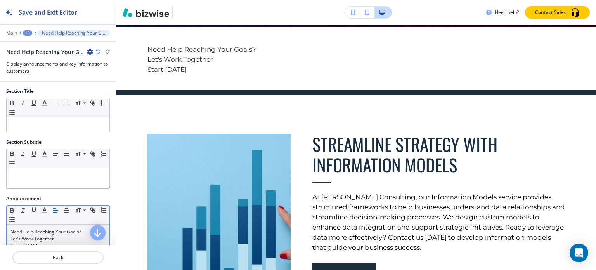
scroll to position [375, 0]
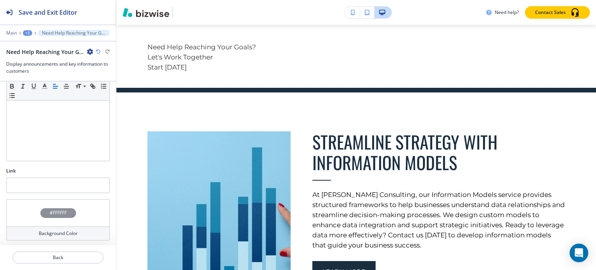
click at [50, 237] on div "Background Color" at bounding box center [58, 233] width 104 height 14
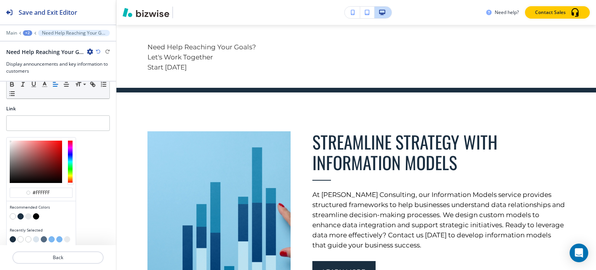
click at [19, 215] on button "button" at bounding box center [20, 216] width 6 height 6
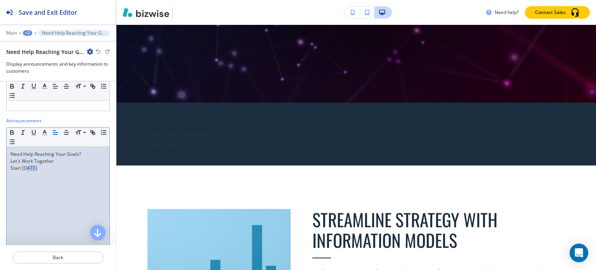
drag, startPoint x: 39, startPoint y: 168, endPoint x: 34, endPoint y: 168, distance: 4.7
click at [26, 166] on div "Need Help Reaching Your Goals? Let's Work Together Start [DATE]" at bounding box center [58, 197] width 103 height 101
click at [38, 161] on span "Let's Work Together" at bounding box center [31, 161] width 43 height 7
drag, startPoint x: 39, startPoint y: 166, endPoint x: 5, endPoint y: 149, distance: 37.8
click at [5, 149] on div "Announcement Small Normal Large Huge Need Help Reaching Your Goals? Let's Work …" at bounding box center [58, 185] width 116 height 137
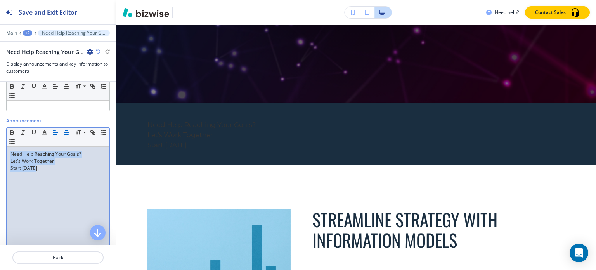
click at [66, 134] on line "button" at bounding box center [66, 134] width 4 height 0
copy div "Need Help Reaching Your Goals? Let's Work Together Start [DATE]"
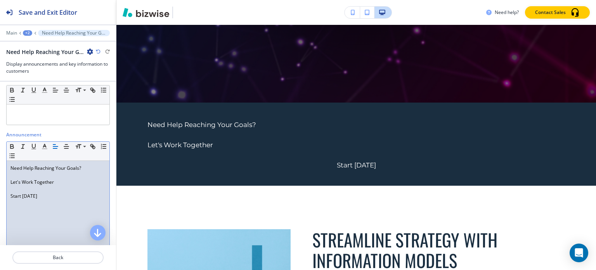
scroll to position [0, 0]
click at [29, 186] on p at bounding box center [57, 188] width 95 height 7
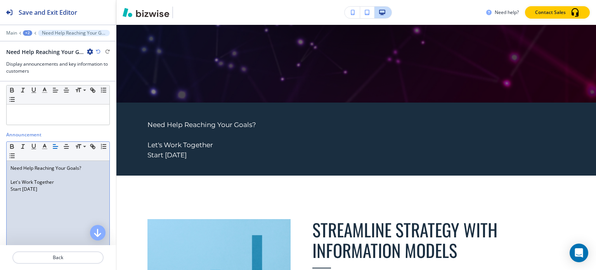
click at [28, 173] on p at bounding box center [57, 174] width 95 height 7
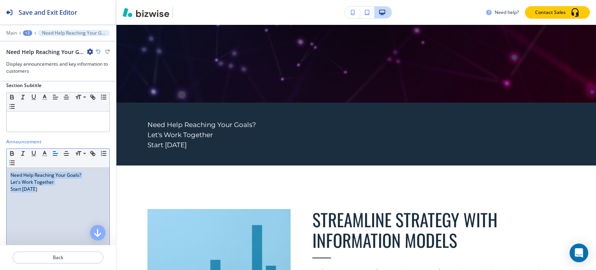
drag, startPoint x: 51, startPoint y: 198, endPoint x: 1, endPoint y: 171, distance: 56.6
click at [1, 171] on div "Announcement Small Normal Large Huge Need Help Reaching Your Goals? Let's Work …" at bounding box center [58, 206] width 116 height 137
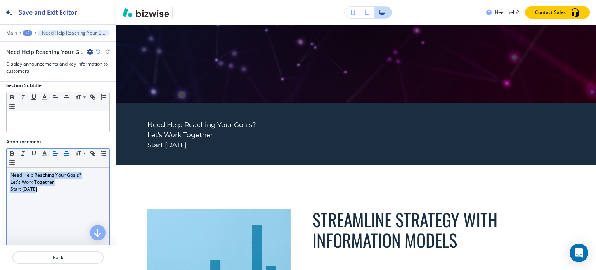
click at [68, 152] on icon "button" at bounding box center [66, 153] width 7 height 7
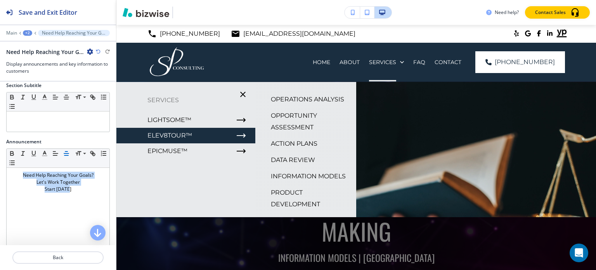
scroll to position [56, 0]
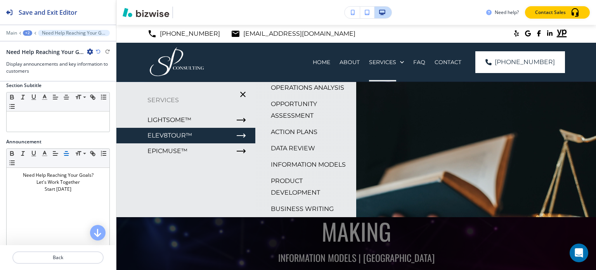
click at [280, 159] on p "INFORMATION MODELS" at bounding box center [308, 165] width 75 height 12
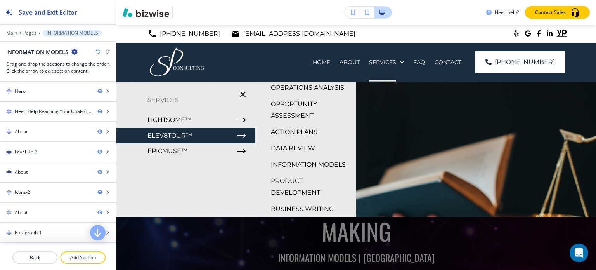
click at [287, 179] on p "PRODUCT DEVELOPMENT" at bounding box center [310, 186] width 79 height 23
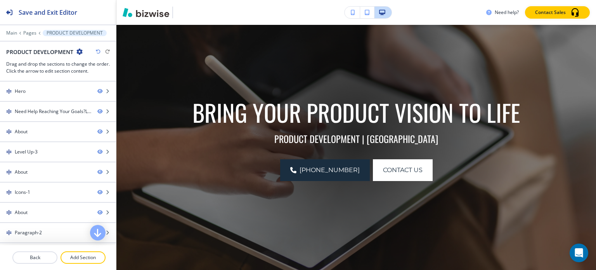
scroll to position [272, 0]
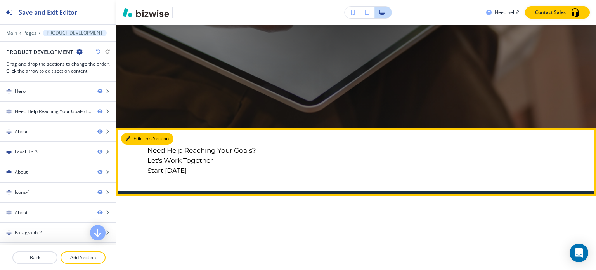
click at [127, 142] on button "Edit This Section" at bounding box center [147, 139] width 52 height 12
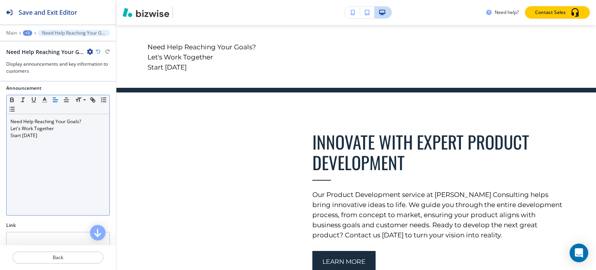
scroll to position [116, 0]
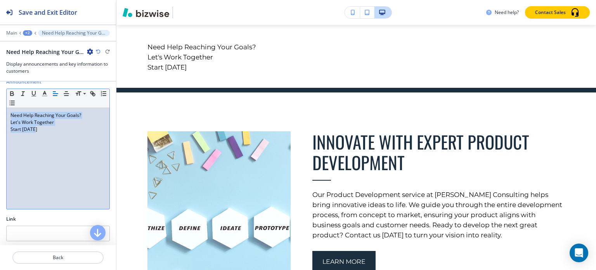
drag, startPoint x: 43, startPoint y: 132, endPoint x: 0, endPoint y: 109, distance: 47.9
click at [0, 109] on div "Announcement Small Normal Large Huge Need Help Reaching Your Goals? Let's Work …" at bounding box center [58, 146] width 116 height 137
click at [62, 93] on button "button" at bounding box center [66, 93] width 11 height 9
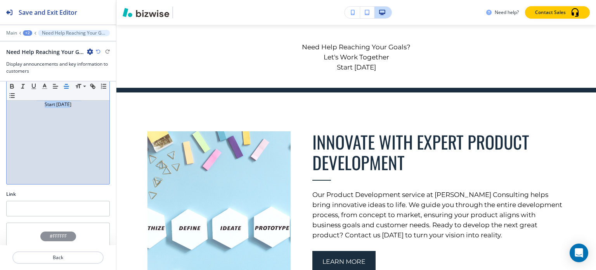
scroll to position [164, 0]
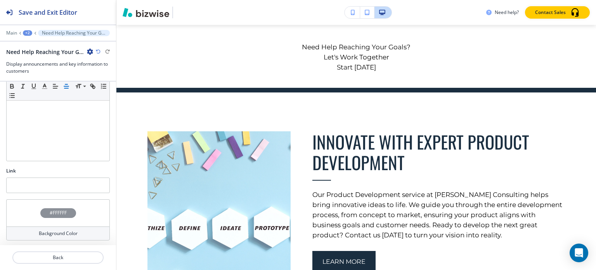
click at [52, 231] on h4 "Background Color" at bounding box center [58, 233] width 39 height 7
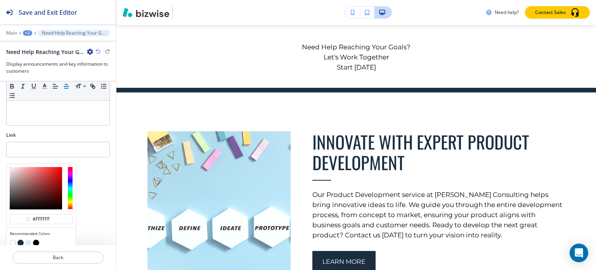
scroll to position [227, 0]
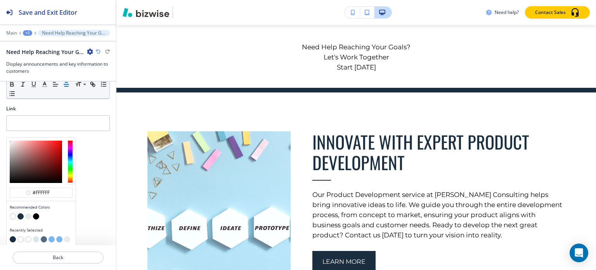
click at [19, 213] on button "button" at bounding box center [20, 216] width 6 height 6
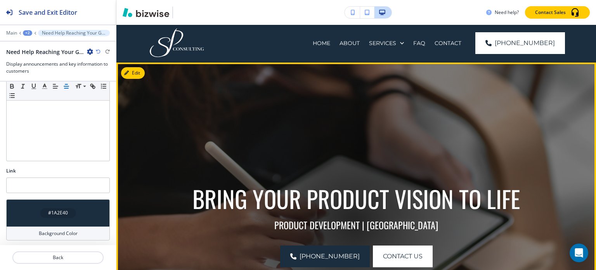
scroll to position [0, 0]
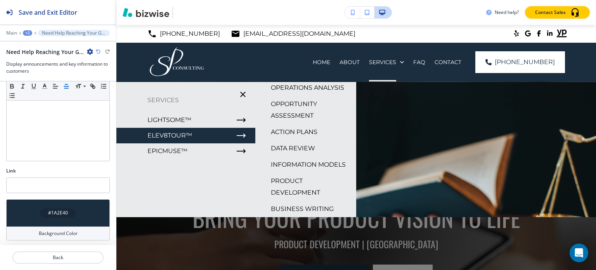
click at [293, 161] on p "INFORMATION MODELS" at bounding box center [308, 165] width 75 height 12
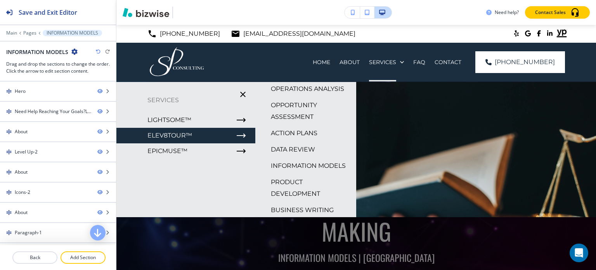
scroll to position [56, 0]
click at [289, 189] on p "PRODUCT DEVELOPMENT" at bounding box center [310, 186] width 79 height 23
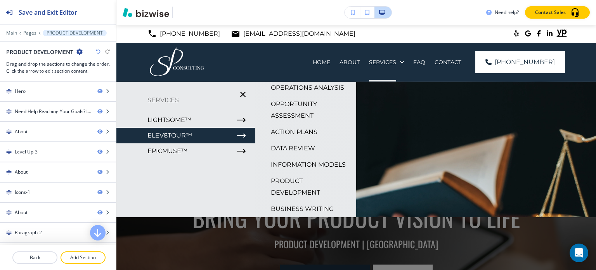
click at [288, 208] on p "BUSINESS WRITING" at bounding box center [302, 209] width 63 height 12
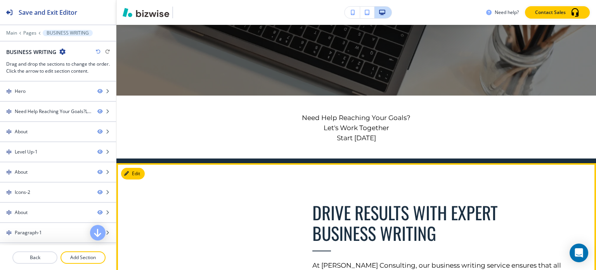
scroll to position [310, 0]
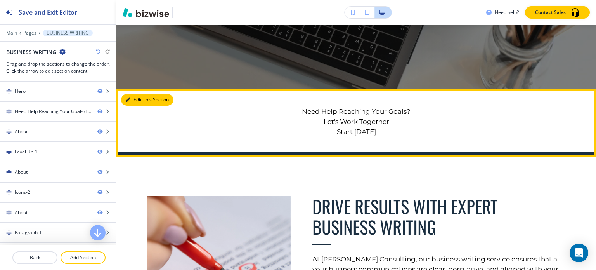
click at [132, 99] on button "Edit This Section" at bounding box center [147, 100] width 52 height 12
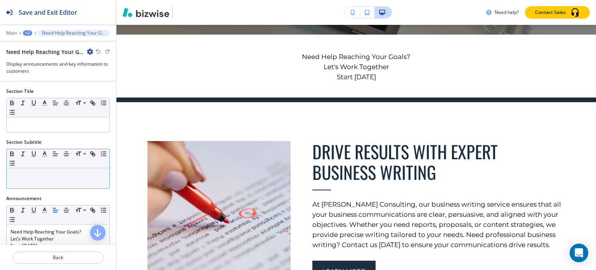
scroll to position [375, 0]
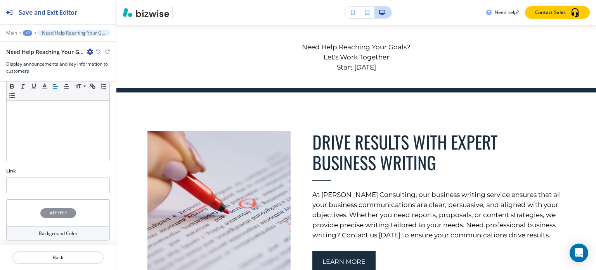
click at [46, 226] on div "Background Color" at bounding box center [58, 233] width 104 height 14
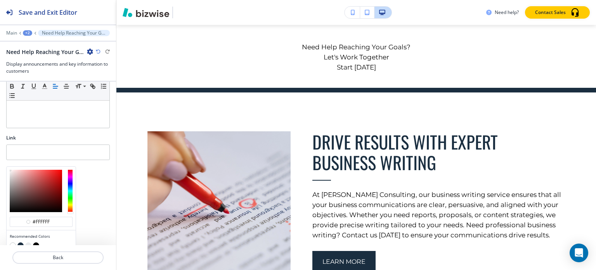
scroll to position [227, 0]
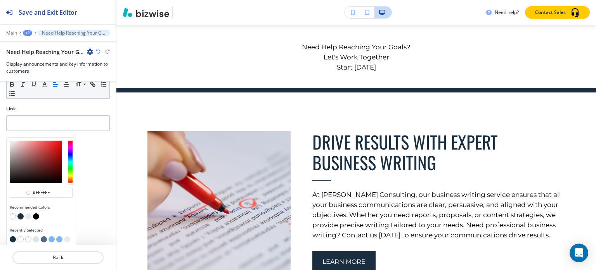
click at [20, 214] on button "button" at bounding box center [20, 216] width 6 height 6
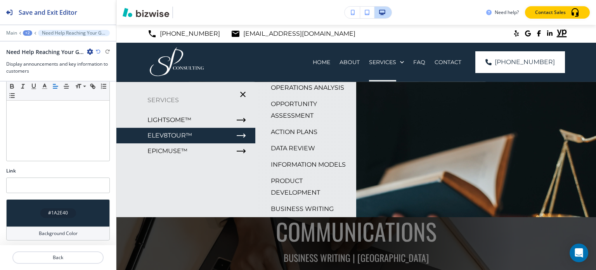
click at [297, 206] on p "BUSINESS WRITING" at bounding box center [302, 209] width 63 height 12
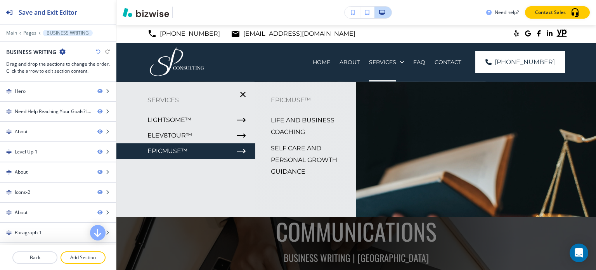
click at [296, 130] on p "LIFE AND BUSINESS COACHING" at bounding box center [310, 125] width 79 height 23
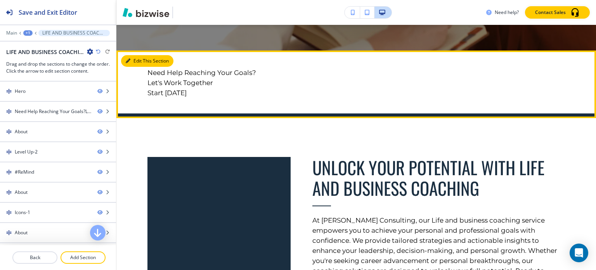
click at [138, 64] on button "Edit This Section" at bounding box center [147, 61] width 52 height 12
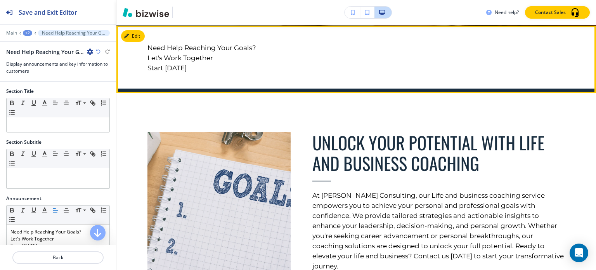
scroll to position [375, 0]
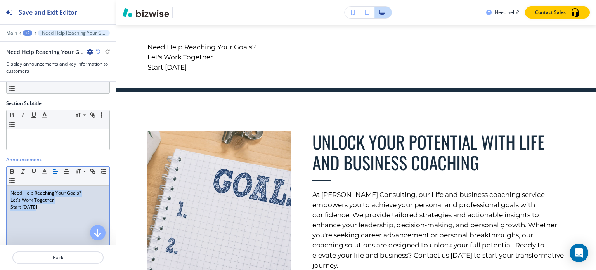
drag, startPoint x: 38, startPoint y: 207, endPoint x: 0, endPoint y: 186, distance: 43.7
click at [0, 186] on div "Announcement Small Normal Large Huge Need Help Reaching Your Goals? Let's Work …" at bounding box center [58, 224] width 116 height 137
click at [65, 171] on line "button" at bounding box center [66, 171] width 5 height 0
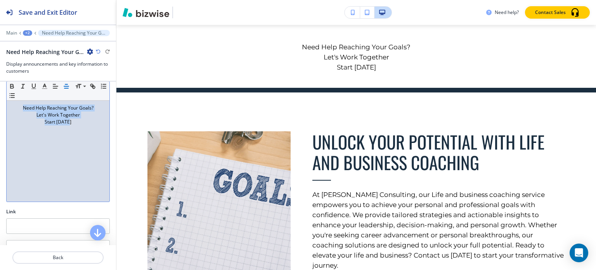
scroll to position [164, 0]
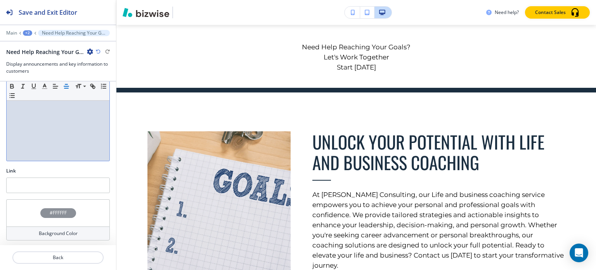
click at [48, 230] on h4 "Background Color" at bounding box center [58, 233] width 39 height 7
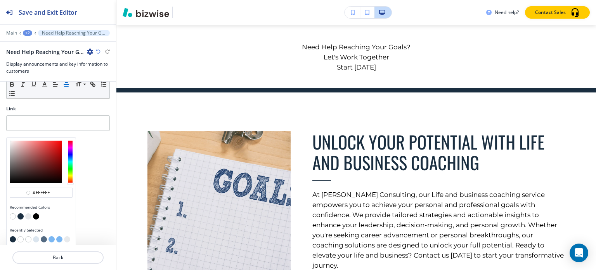
click at [21, 213] on button "button" at bounding box center [20, 216] width 6 height 6
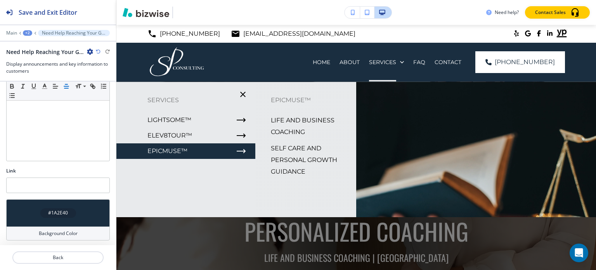
click at [290, 147] on p "SELF CARE AND PERSONAL GROWTH GUIDANCE" at bounding box center [310, 159] width 79 height 35
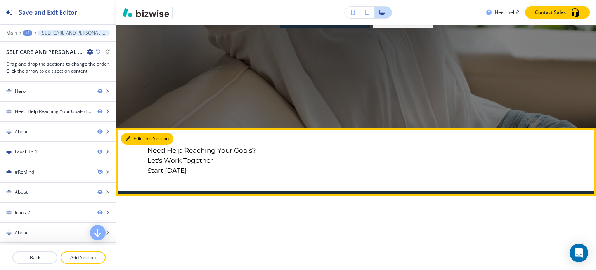
click at [135, 139] on button "Edit This Section" at bounding box center [147, 139] width 52 height 12
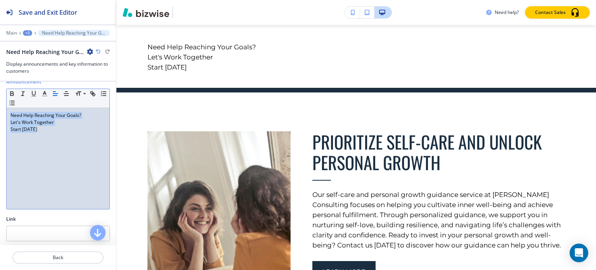
drag, startPoint x: 34, startPoint y: 128, endPoint x: 2, endPoint y: 110, distance: 37.2
click at [2, 110] on div "Announcement Small Normal Large Huge Need Help Reaching Your Goals? Let's Work …" at bounding box center [58, 146] width 116 height 137
click at [63, 90] on icon "button" at bounding box center [66, 93] width 7 height 7
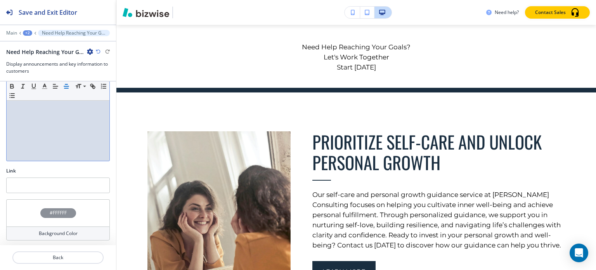
click at [54, 223] on div "#FFFFFF" at bounding box center [58, 212] width 104 height 27
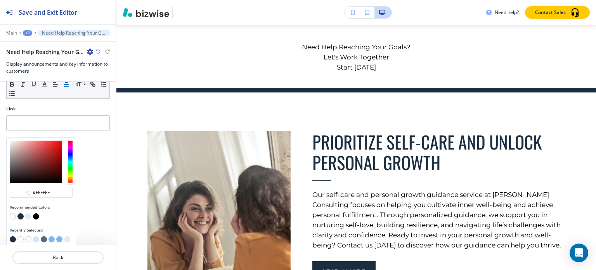
click at [21, 213] on button "button" at bounding box center [20, 216] width 6 height 6
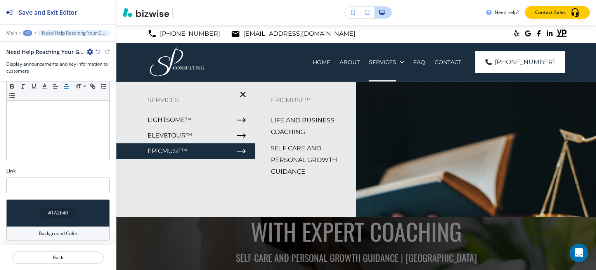
click at [282, 158] on p "SELF CARE AND PERSONAL GROWTH GUIDANCE" at bounding box center [310, 159] width 79 height 35
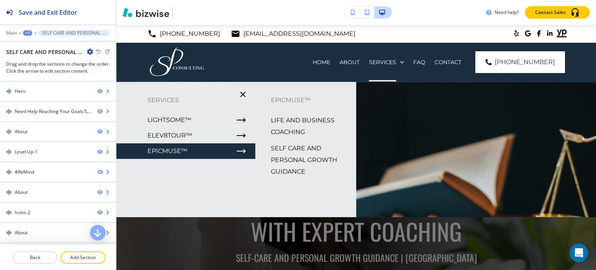
click at [280, 171] on p "SELF CARE AND PERSONAL GROWTH GUIDANCE" at bounding box center [310, 159] width 79 height 35
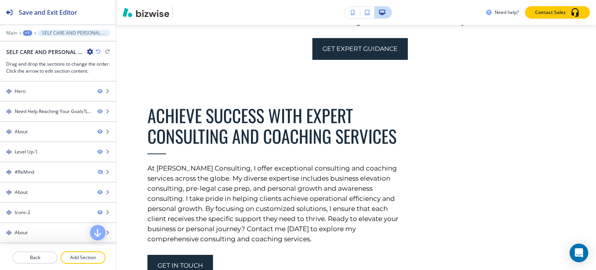
scroll to position [1086, 0]
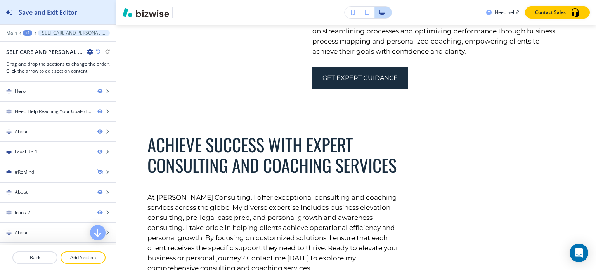
click at [57, 14] on h2 "Save and Exit Editor" at bounding box center [48, 12] width 59 height 9
